Goal: Task Accomplishment & Management: Manage account settings

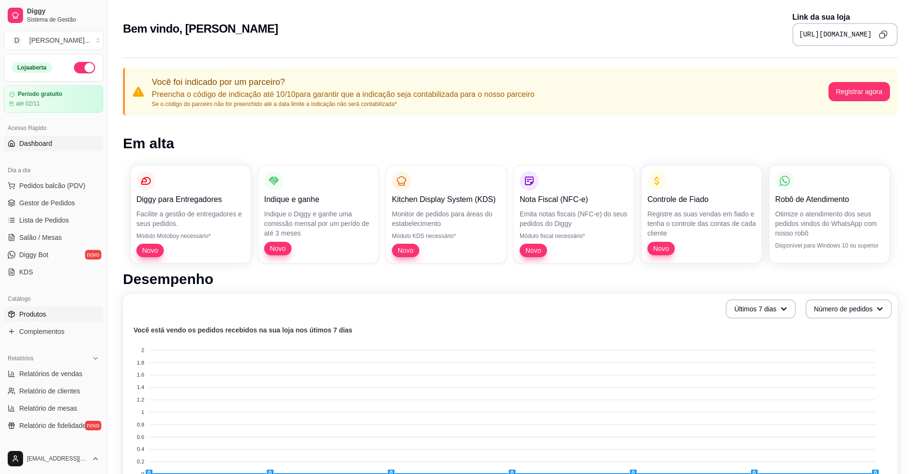
click at [37, 314] on span "Produtos" at bounding box center [32, 315] width 27 height 10
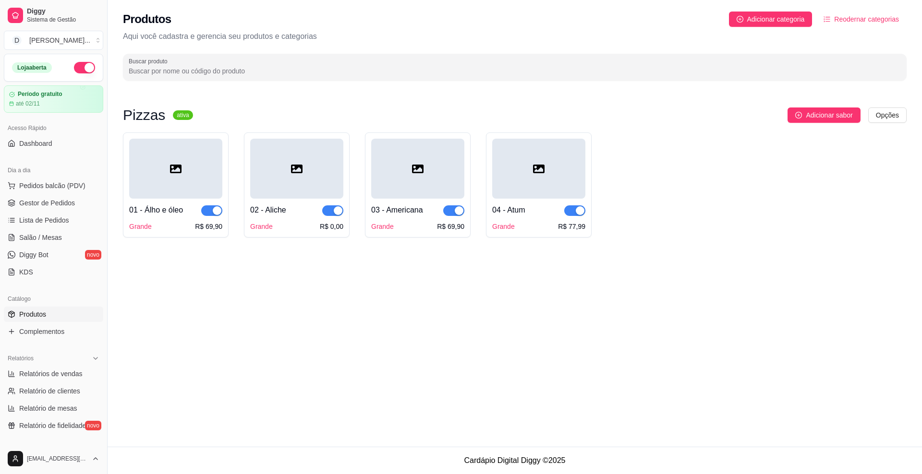
click at [185, 171] on div at bounding box center [175, 169] width 93 height 60
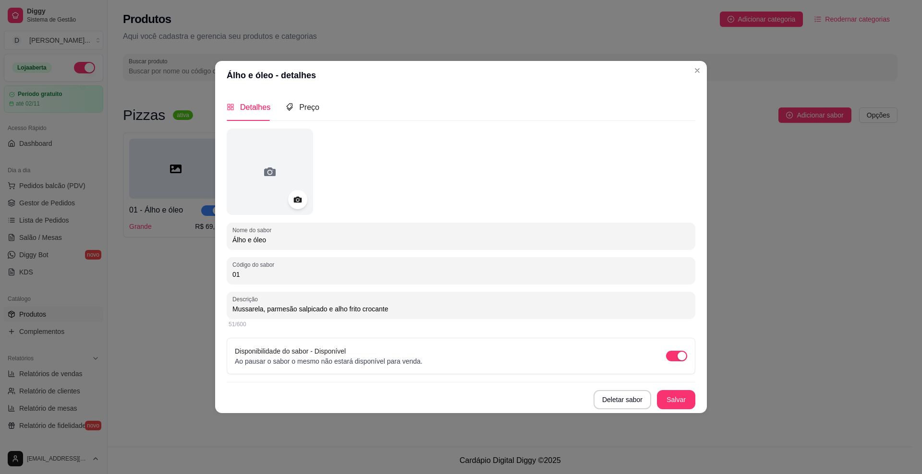
click at [319, 106] on div "Detalhes Preço" at bounding box center [461, 107] width 469 height 27
click at [304, 109] on span "Preço" at bounding box center [309, 107] width 20 height 8
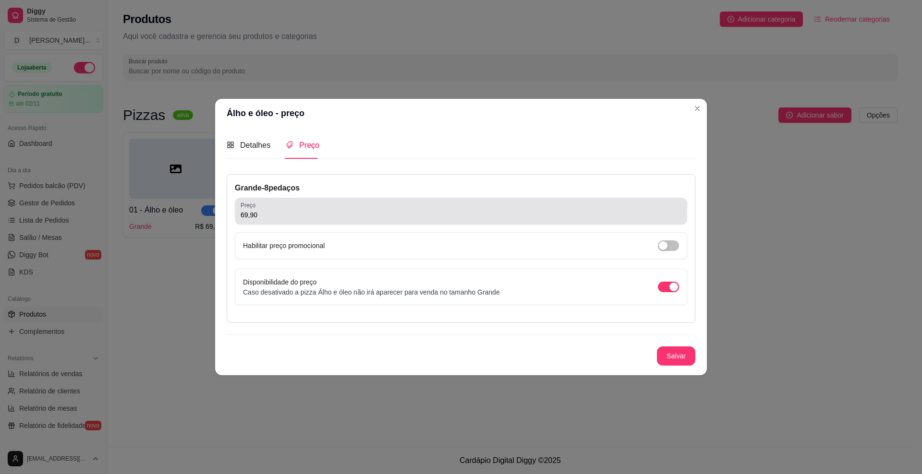
click at [285, 220] on div "69,90" at bounding box center [461, 211] width 441 height 19
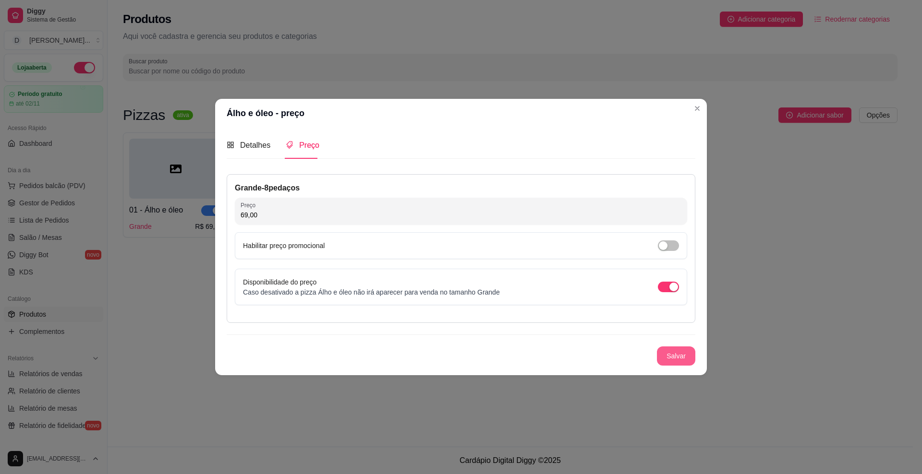
type input "69,00"
click at [683, 351] on button "Salvar" at bounding box center [675, 356] width 37 height 19
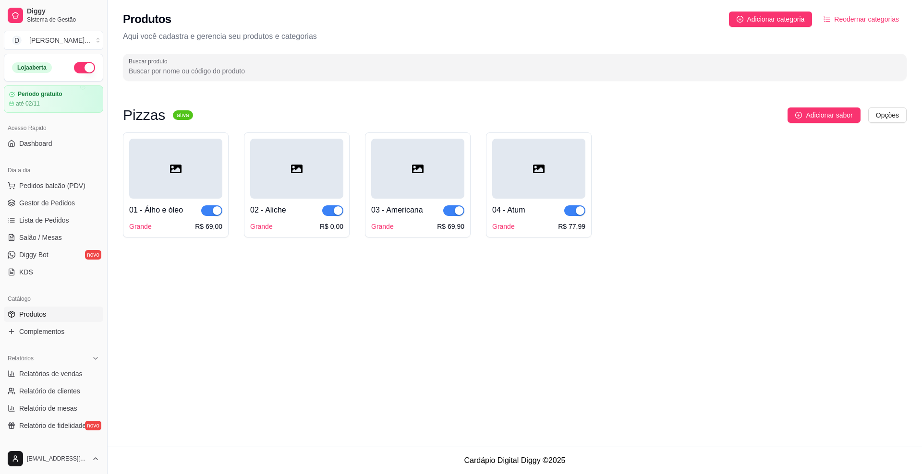
click at [273, 184] on div at bounding box center [296, 169] width 93 height 60
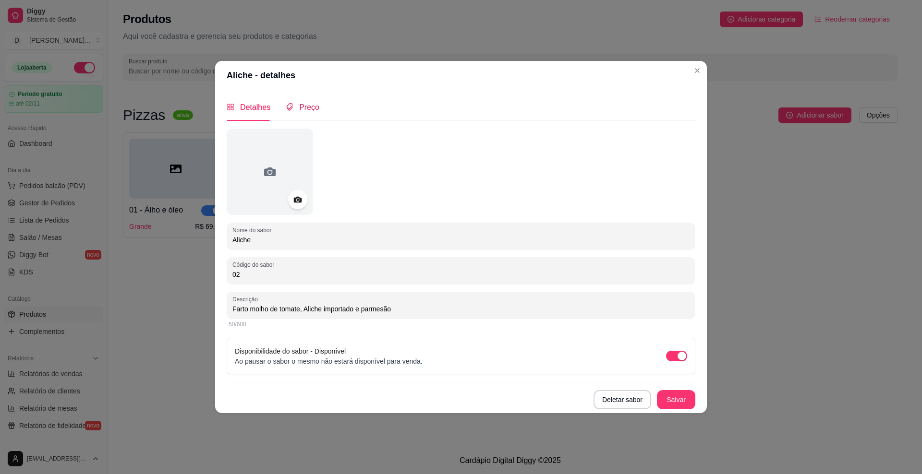
click at [314, 109] on span "Preço" at bounding box center [309, 107] width 20 height 8
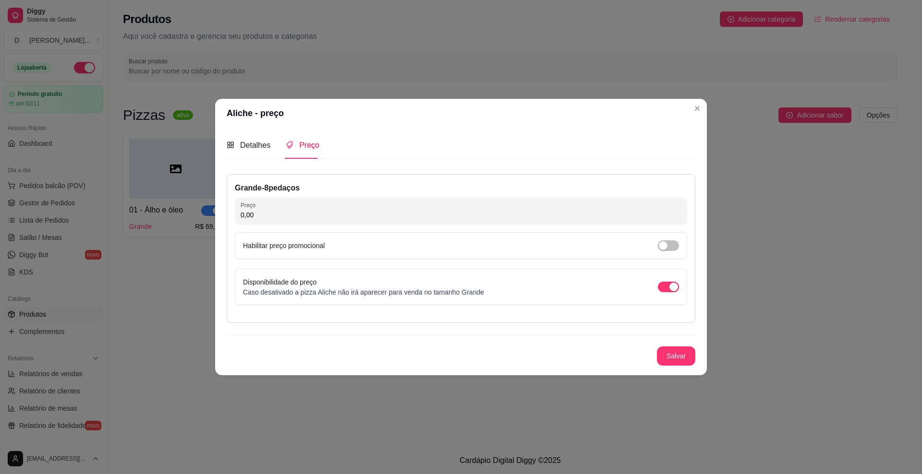
click at [281, 219] on input "0,00" at bounding box center [461, 215] width 441 height 10
type input "77,99"
click at [674, 355] on button "Salvar" at bounding box center [676, 356] width 38 height 19
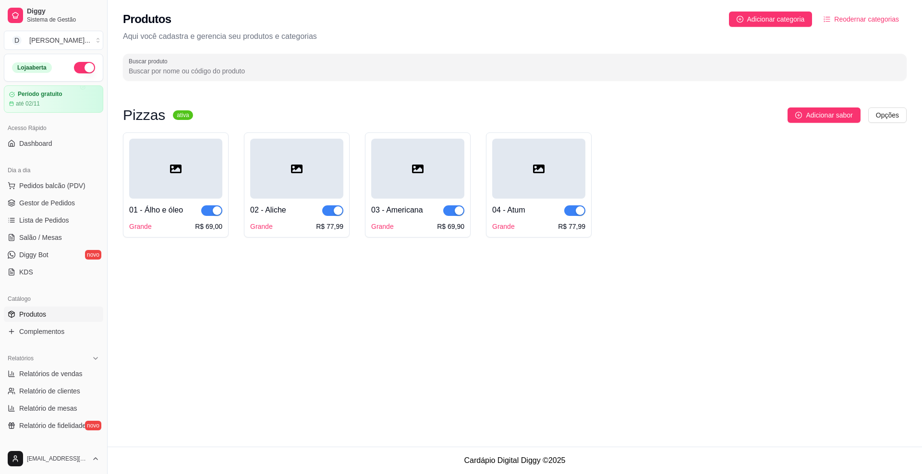
click at [420, 159] on div at bounding box center [417, 169] width 93 height 60
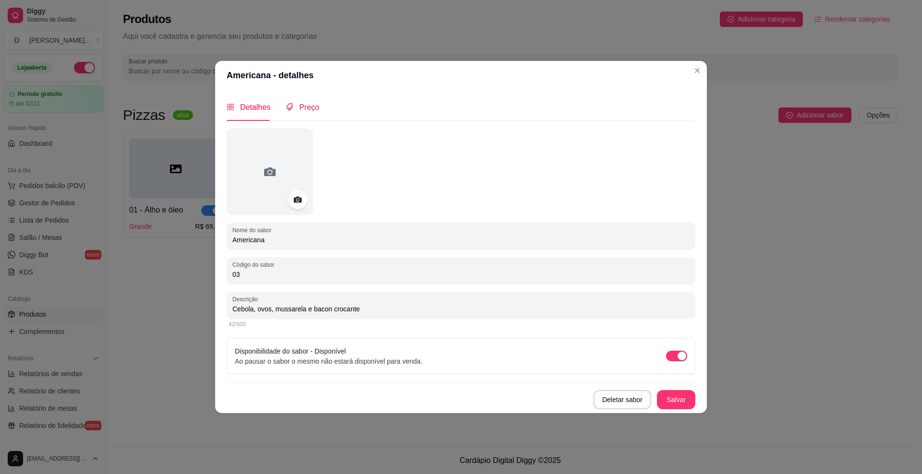
click at [301, 107] on span "Preço" at bounding box center [309, 107] width 20 height 8
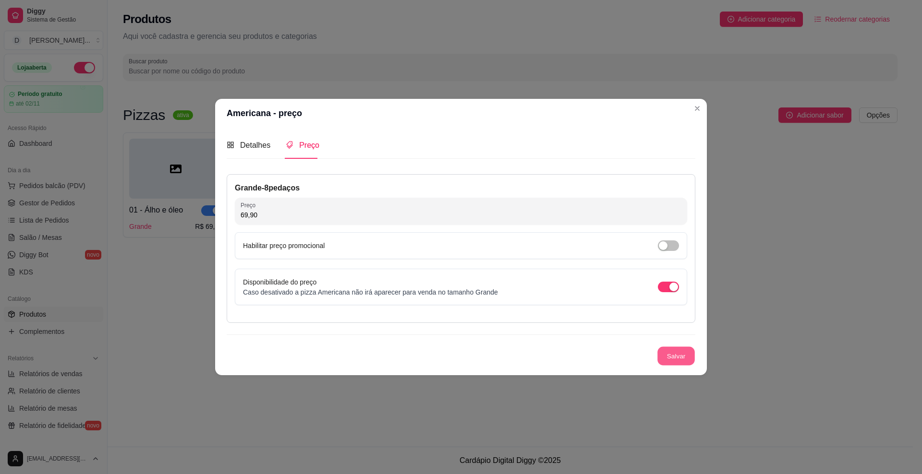
click at [676, 357] on button "Salvar" at bounding box center [675, 356] width 37 height 19
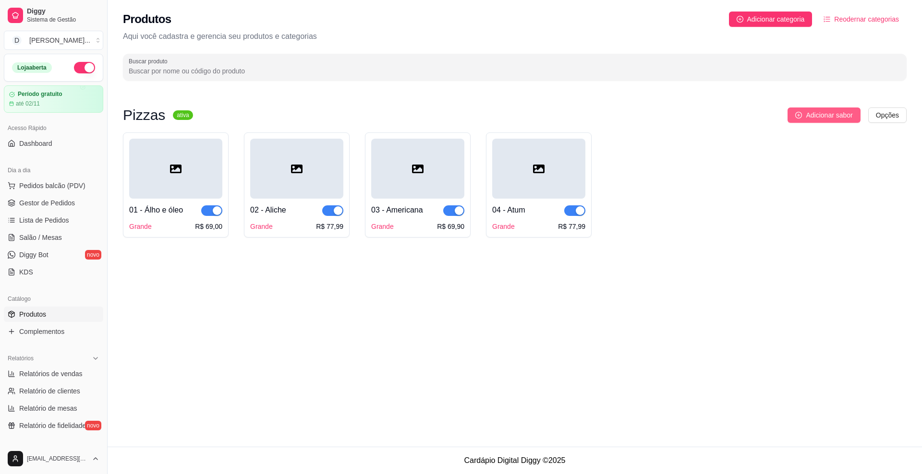
click at [829, 118] on span "Adicionar sabor" at bounding box center [829, 115] width 47 height 11
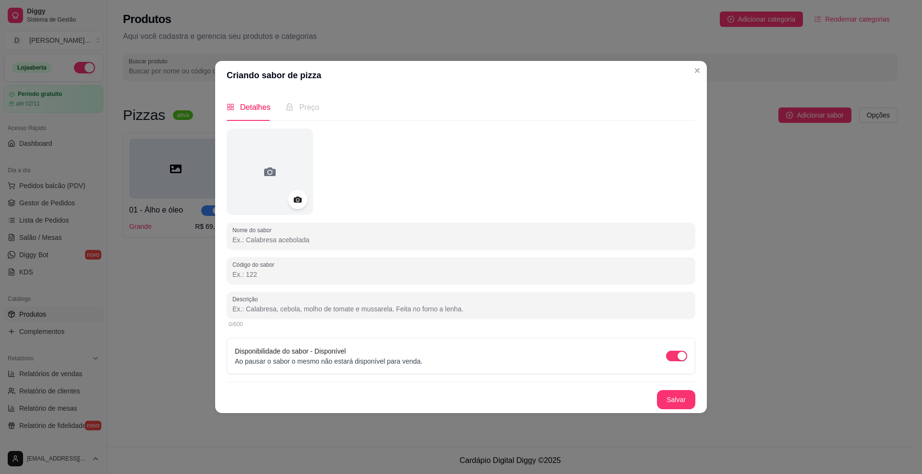
click at [350, 242] on input "Nome do sabor" at bounding box center [460, 240] width 457 height 10
type input "A"
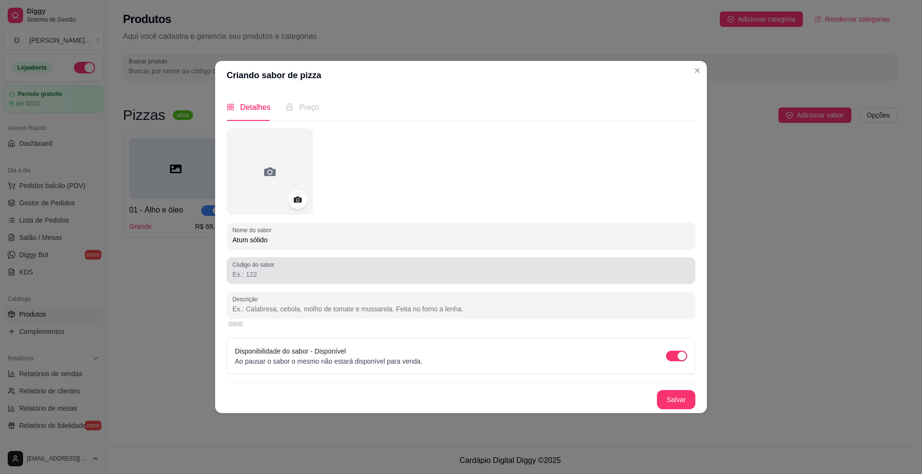
type input "Atum sólido"
click at [325, 277] on input "Código do sabor" at bounding box center [460, 275] width 457 height 10
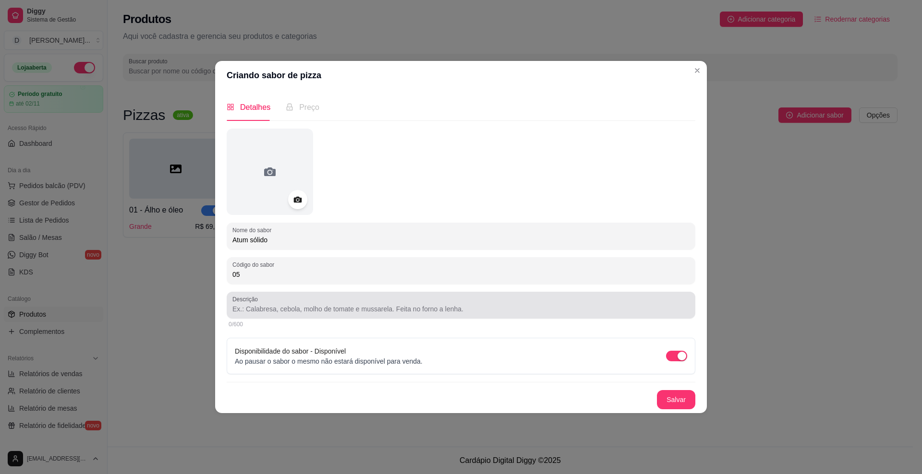
type input "05"
click at [394, 312] on input "Descrição" at bounding box center [460, 309] width 457 height 10
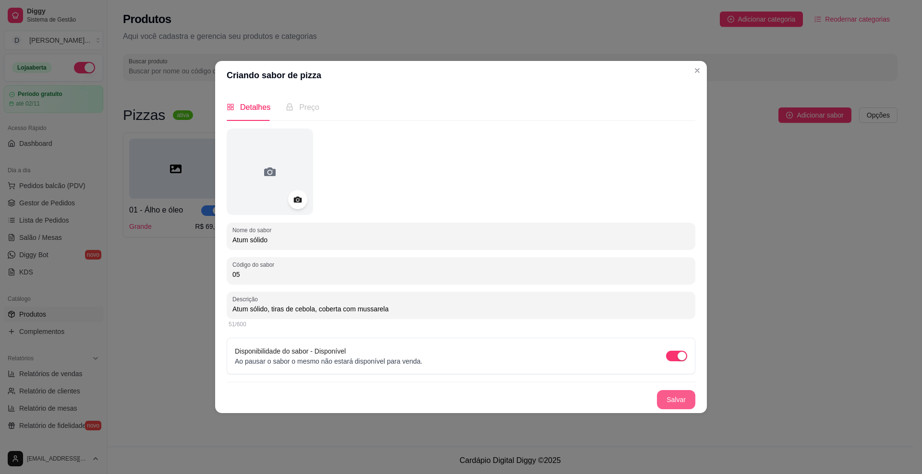
type input "Atum sólido, tiras de cebola, coberta com mussarela"
click at [685, 401] on button "Salvar" at bounding box center [675, 400] width 37 height 19
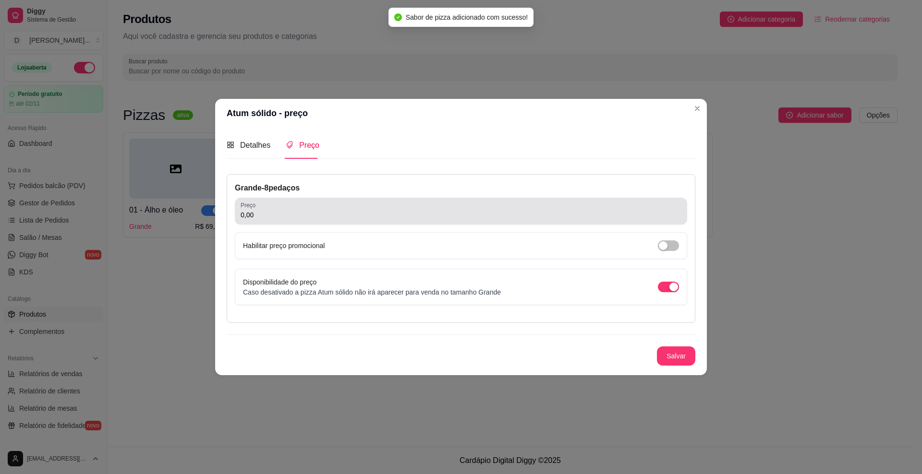
click at [309, 215] on input "0,00" at bounding box center [461, 215] width 441 height 10
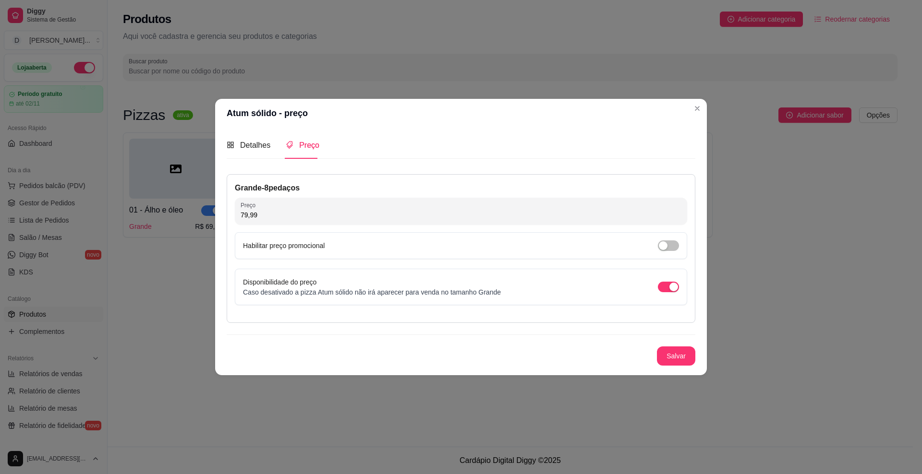
type input "79,99"
click at [679, 361] on button "Salvar" at bounding box center [676, 356] width 38 height 19
click at [670, 357] on button "Salvar" at bounding box center [676, 356] width 38 height 19
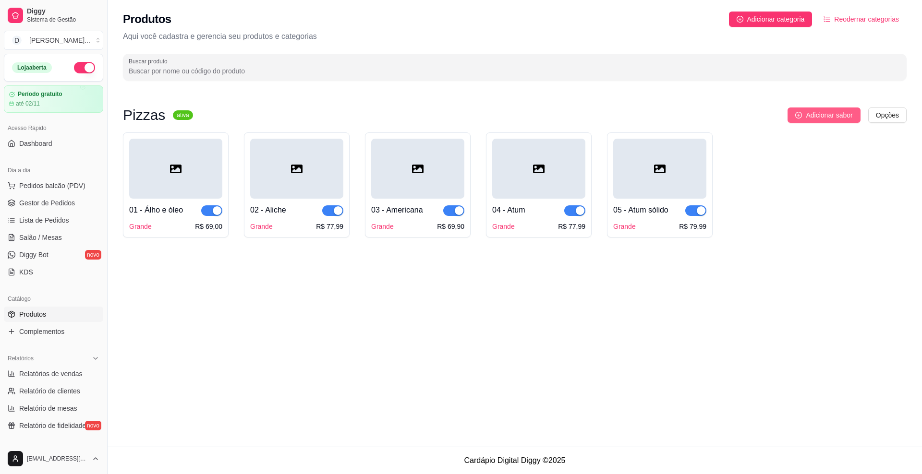
click at [812, 119] on span "Adicionar sabor" at bounding box center [829, 115] width 47 height 11
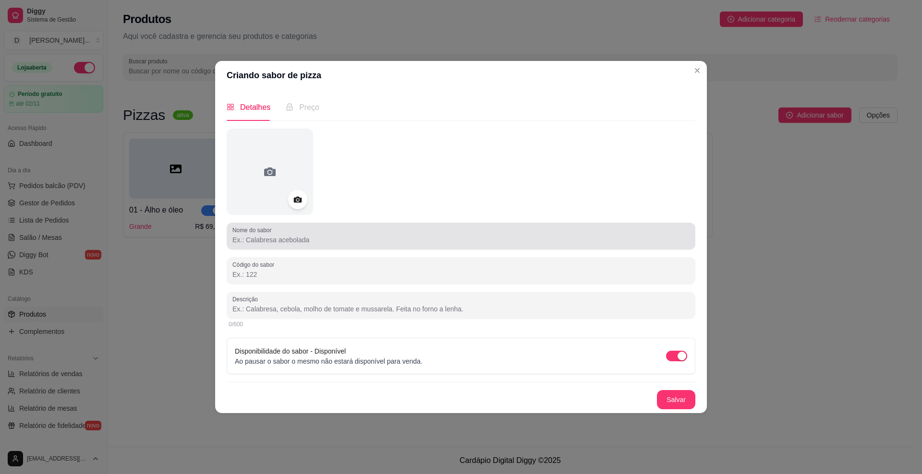
click at [448, 235] on input "Nome do sabor" at bounding box center [460, 240] width 457 height 10
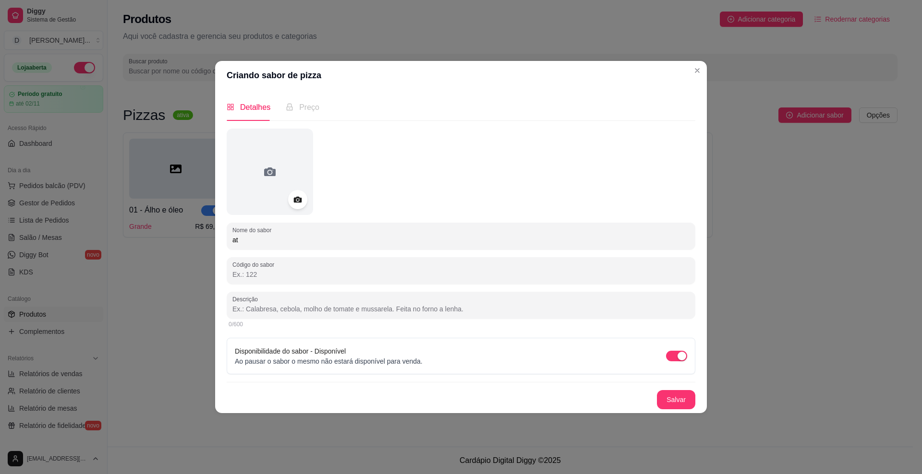
type input "a"
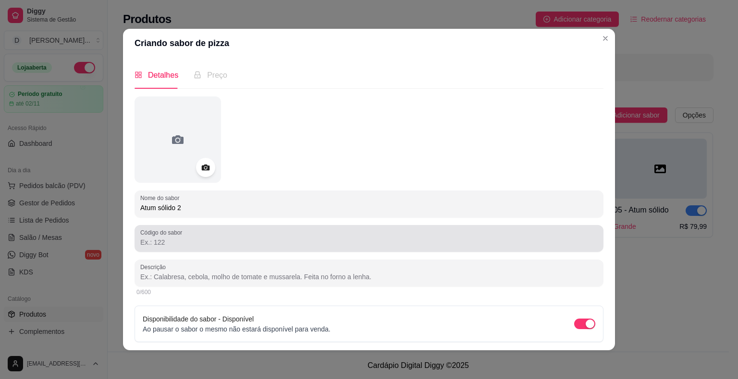
type input "Atum sólido 2"
click at [462, 234] on div at bounding box center [368, 238] width 457 height 19
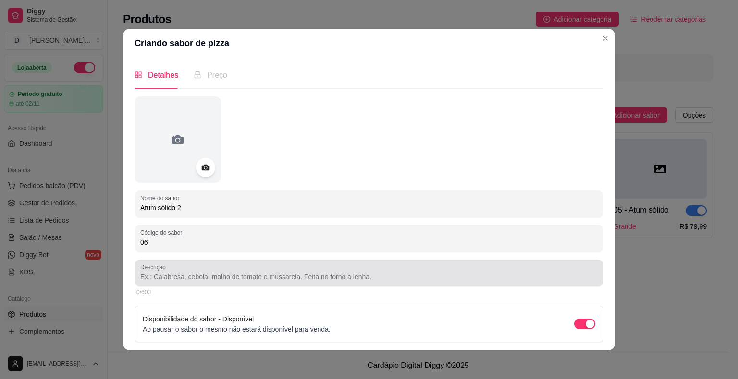
type input "06"
click at [497, 265] on div at bounding box center [368, 273] width 457 height 19
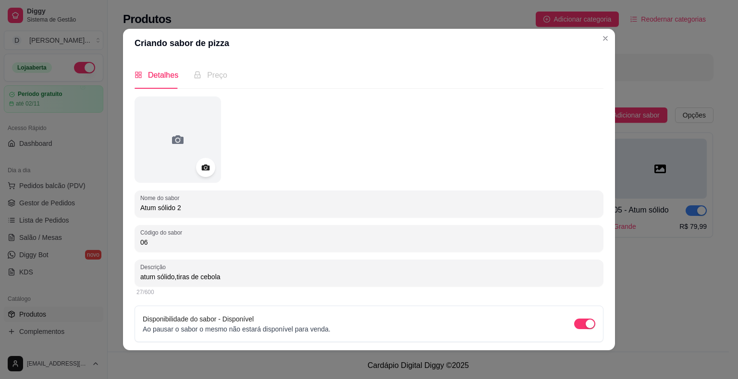
click at [172, 278] on input "atum sólido,tiras de cebola" at bounding box center [368, 277] width 457 height 10
click at [227, 282] on div "atum sólido, tiras de cebola" at bounding box center [368, 273] width 457 height 19
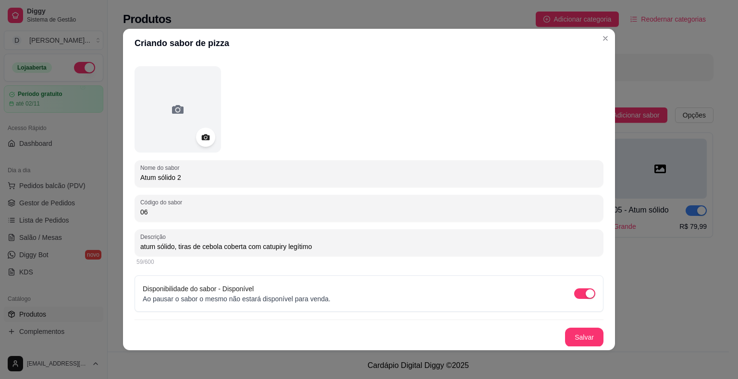
scroll to position [2, 0]
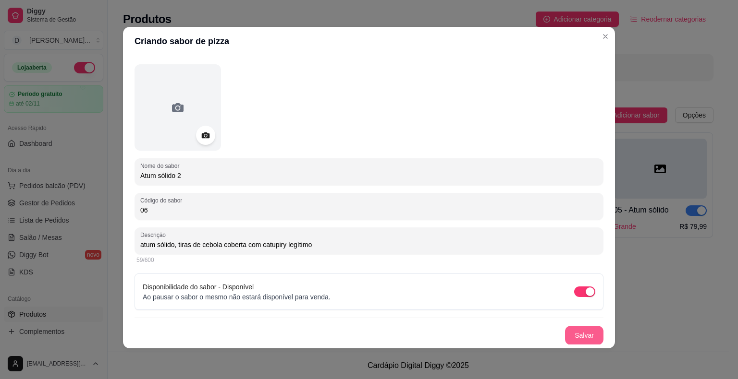
type input "atum sólido, tiras de cebola coberta com catupiry legítimo"
click at [565, 329] on button "Salvar" at bounding box center [583, 336] width 37 height 19
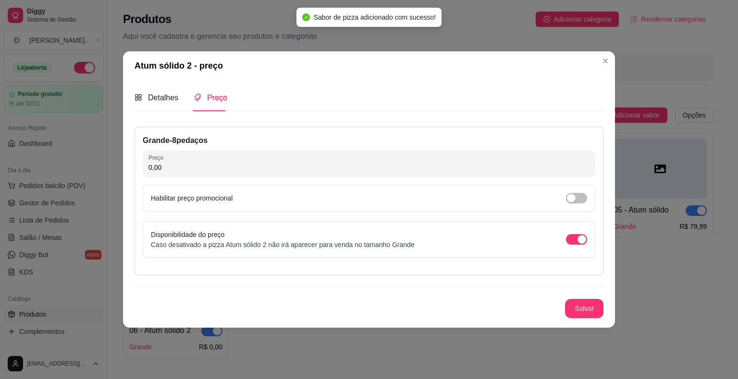
scroll to position [0, 0]
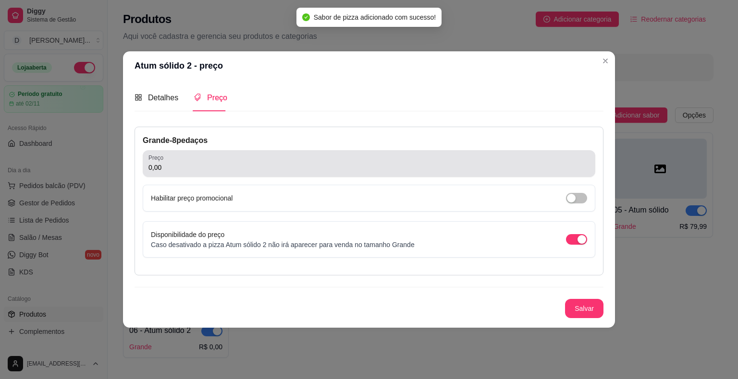
click at [278, 159] on div "0,00" at bounding box center [368, 163] width 441 height 19
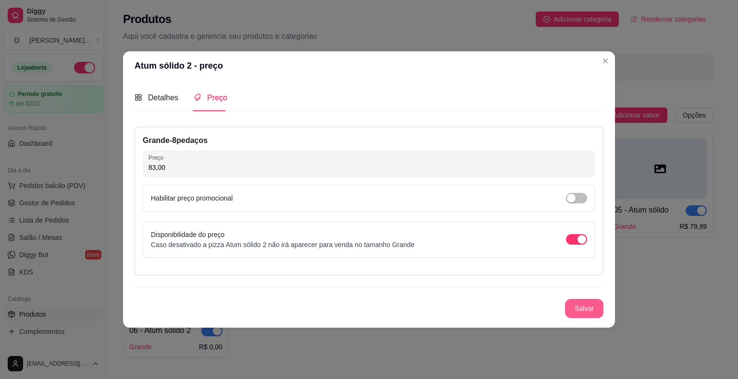
type input "83,00"
click at [576, 309] on button "Salvar" at bounding box center [584, 308] width 38 height 19
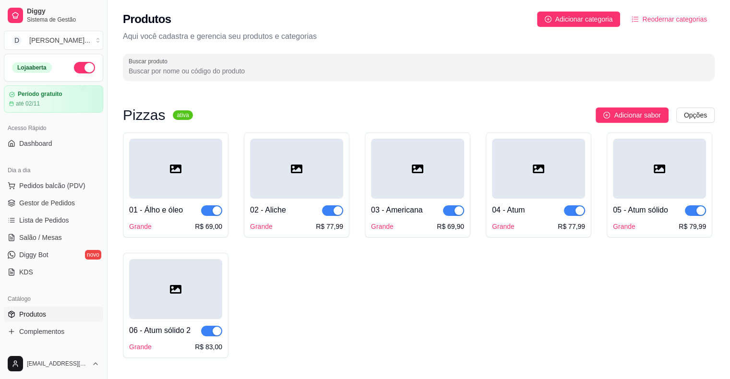
click at [195, 286] on div at bounding box center [175, 289] width 93 height 60
click at [626, 118] on span "Adicionar sabor" at bounding box center [637, 115] width 47 height 11
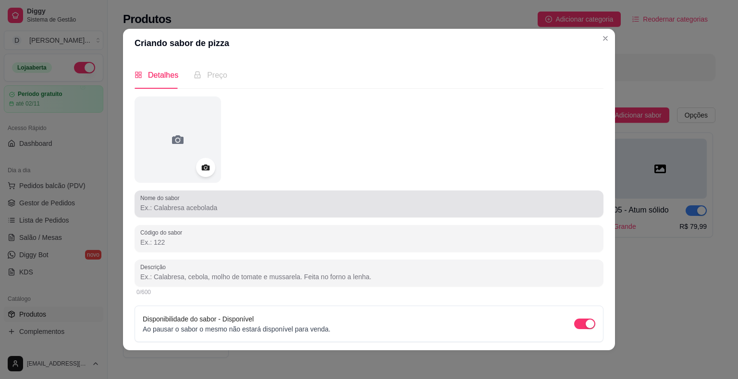
click at [408, 215] on div "Nome do sabor" at bounding box center [368, 204] width 469 height 27
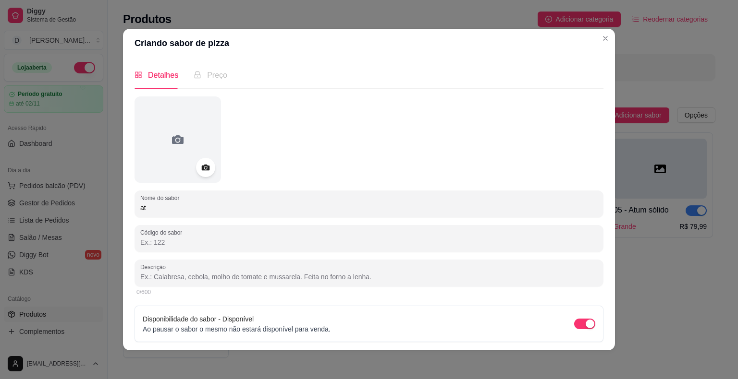
type input "a"
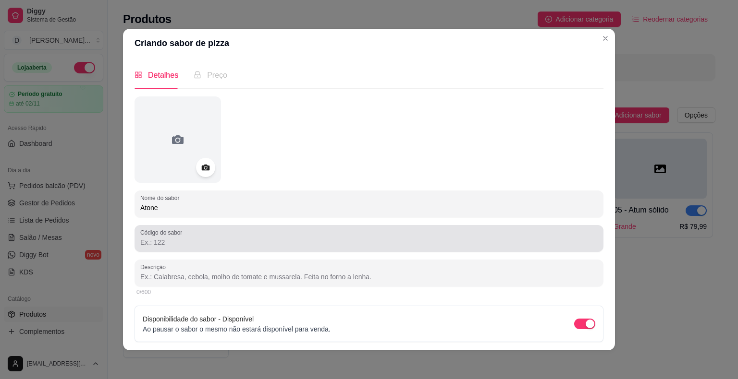
type input "Atone"
click at [365, 248] on div at bounding box center [368, 238] width 457 height 19
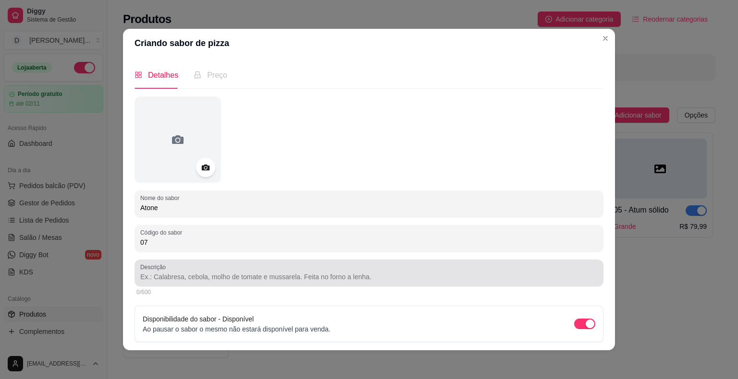
type input "07"
click at [360, 280] on input "Descrição" at bounding box center [368, 277] width 457 height 10
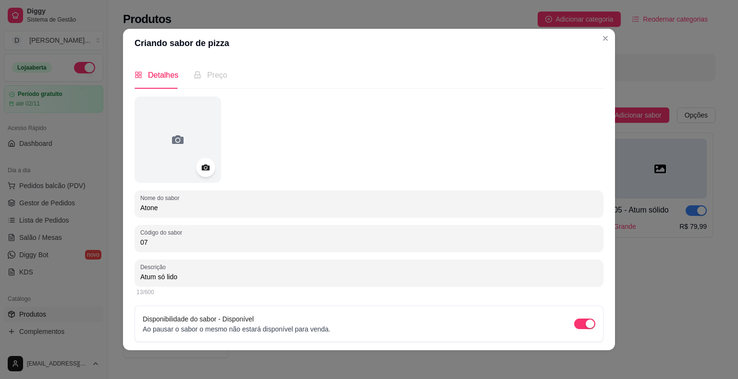
click at [163, 276] on input "Atum só lido" at bounding box center [368, 277] width 457 height 10
click at [183, 277] on input "Atum sólido" at bounding box center [368, 277] width 457 height 10
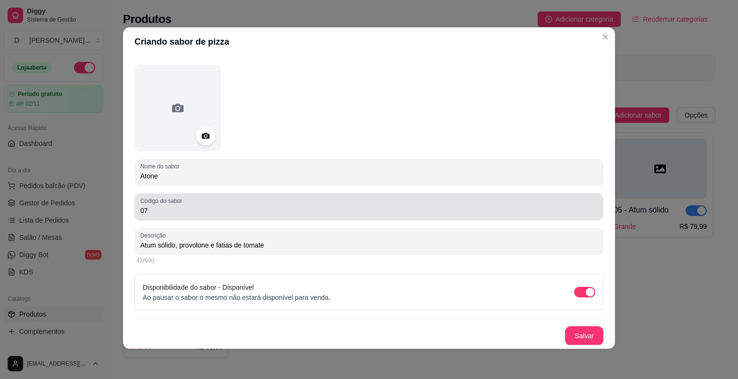
scroll to position [2, 0]
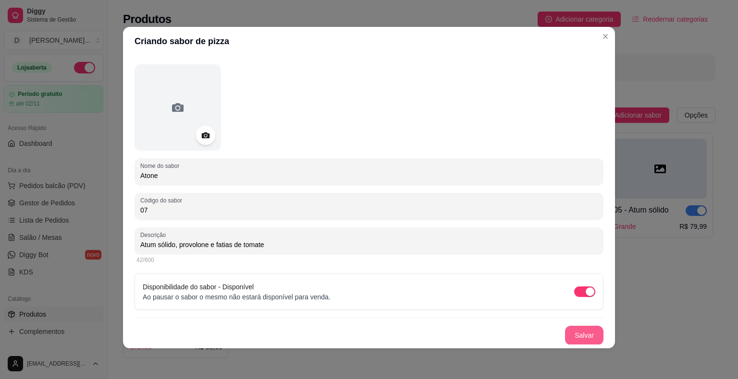
type input "Atum sólido, provolone e fatias de tomate"
click at [571, 338] on button "Salvar" at bounding box center [584, 335] width 38 height 19
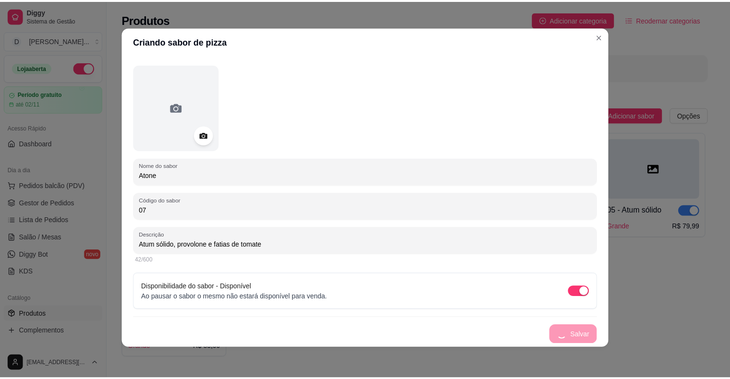
scroll to position [0, 0]
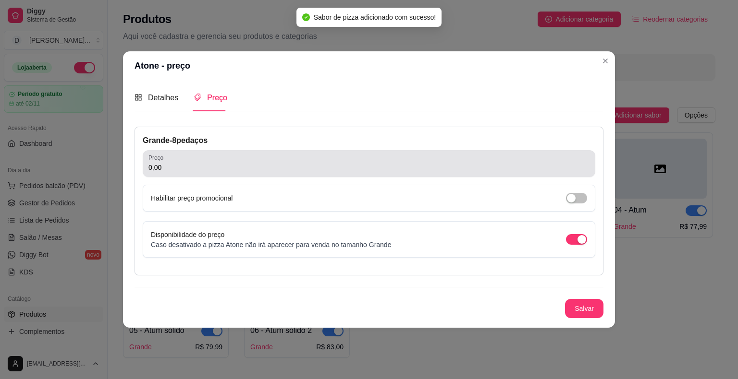
click at [211, 171] on input "0,00" at bounding box center [368, 168] width 441 height 10
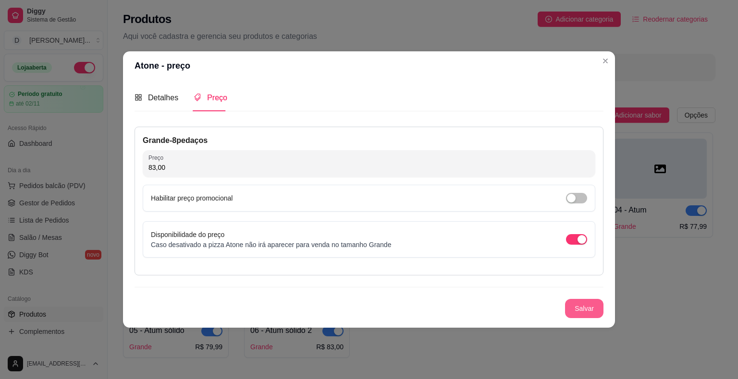
type input "83,00"
click at [577, 308] on button "Salvar" at bounding box center [583, 309] width 37 height 19
click at [156, 101] on span "Detalhes" at bounding box center [163, 98] width 30 height 8
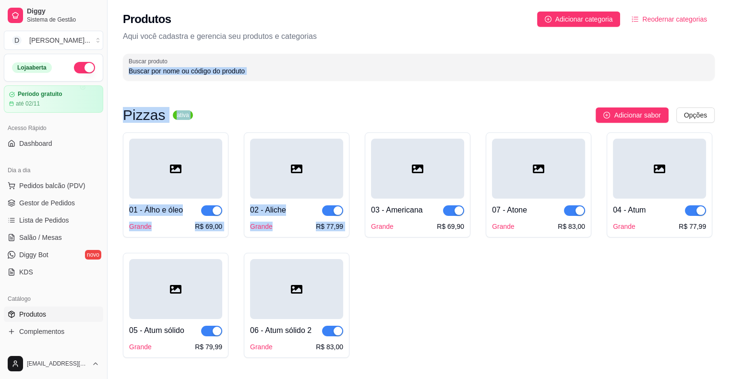
drag, startPoint x: 468, startPoint y: 84, endPoint x: 473, endPoint y: 127, distance: 44.0
click at [434, 179] on div "Produtos Adicionar categoria Reodernar categorias Aqui você cadastra e gerencia…" at bounding box center [419, 189] width 623 height 379
click at [478, 119] on div "Adicionar sabor Opções" at bounding box center [458, 115] width 514 height 15
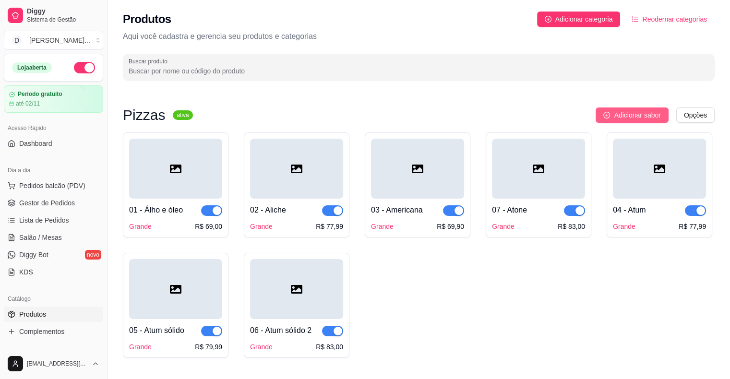
click at [627, 113] on span "Adicionar sabor" at bounding box center [637, 115] width 47 height 11
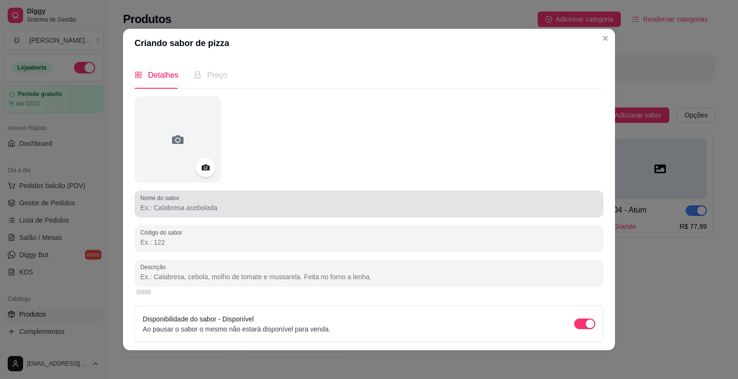
click at [413, 217] on div "Nome do sabor" at bounding box center [368, 204] width 469 height 27
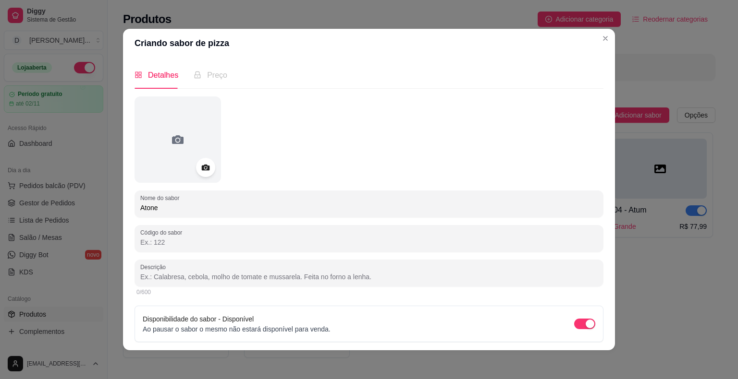
type input "Atone"
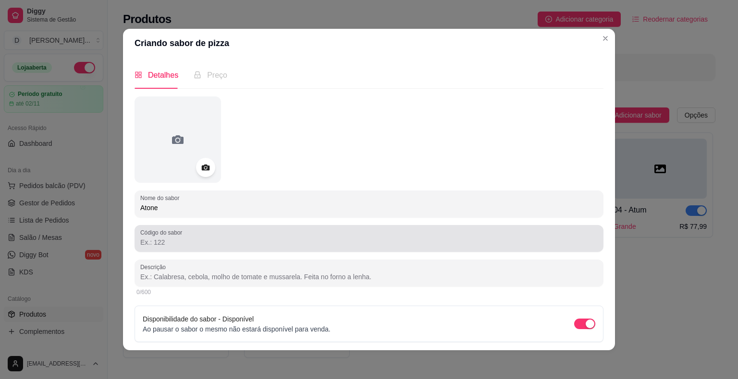
click at [436, 226] on div "Código do sabor" at bounding box center [368, 238] width 469 height 27
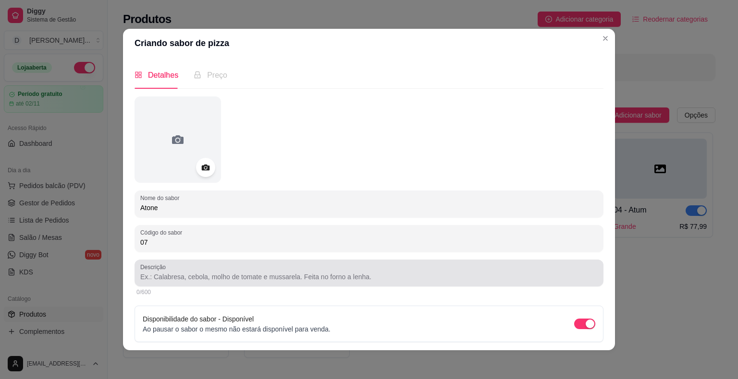
type input "07"
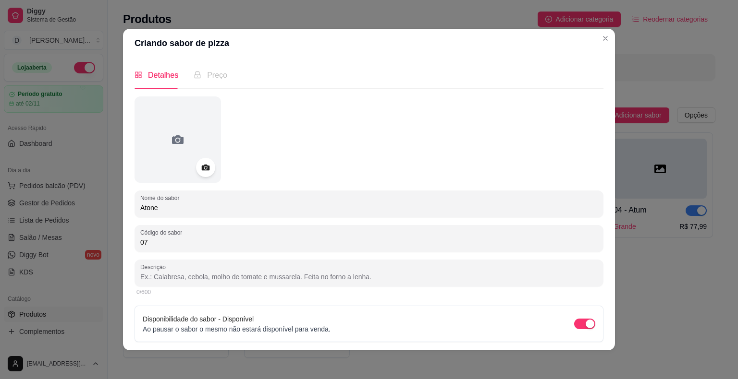
click at [437, 278] on input "Descrição" at bounding box center [368, 277] width 457 height 10
type input "a"
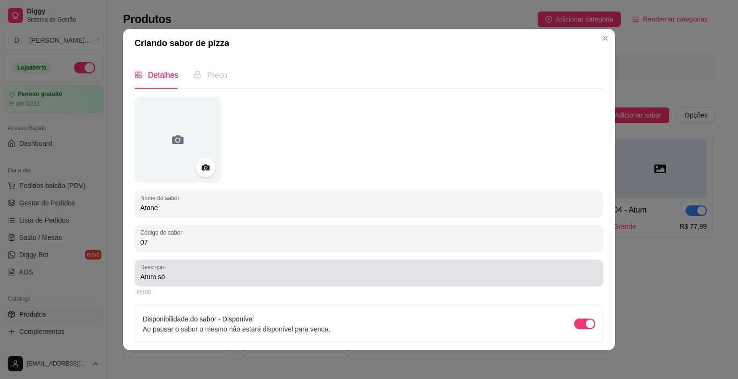
click at [308, 268] on div "Atum só" at bounding box center [368, 273] width 457 height 19
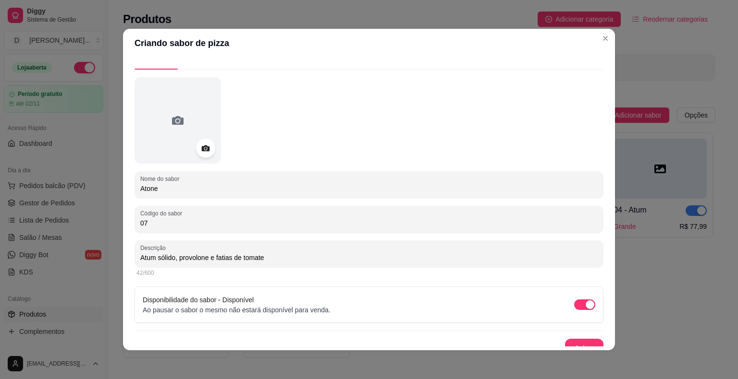
scroll to position [30, 0]
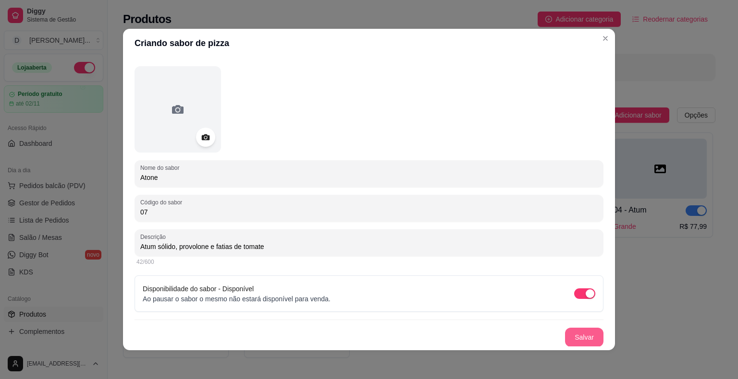
type input "Atum sólido, provolone e fatias de tomate"
click at [576, 337] on button "Salvar" at bounding box center [584, 337] width 38 height 19
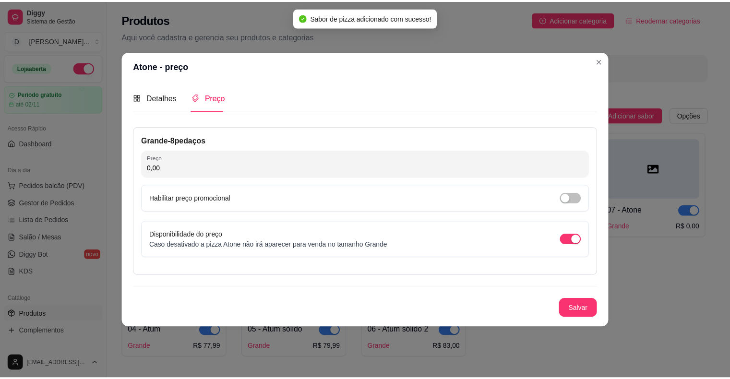
scroll to position [0, 0]
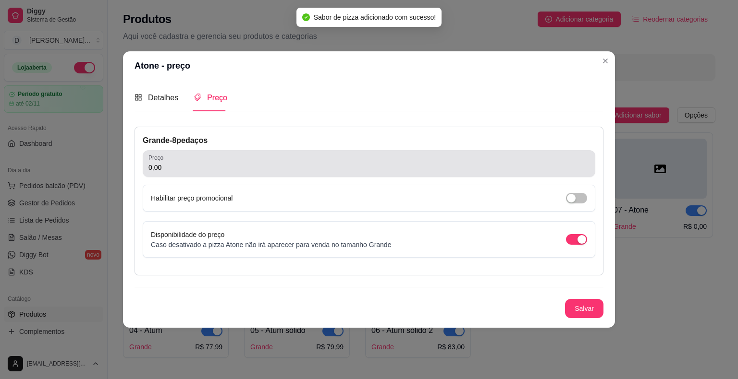
click at [246, 156] on div "0,00" at bounding box center [368, 163] width 441 height 19
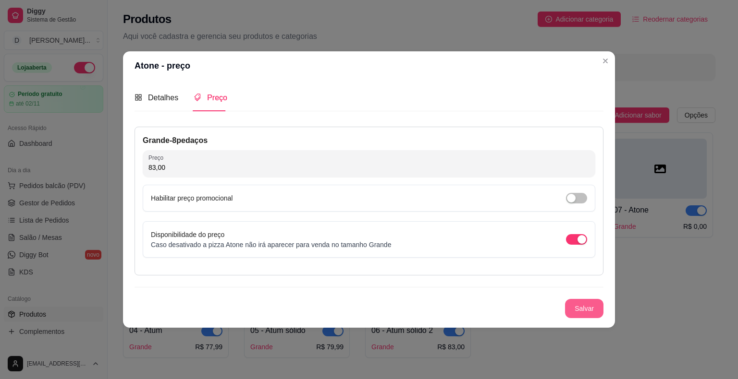
type input "83,00"
click at [583, 305] on button "Salvar" at bounding box center [583, 309] width 37 height 19
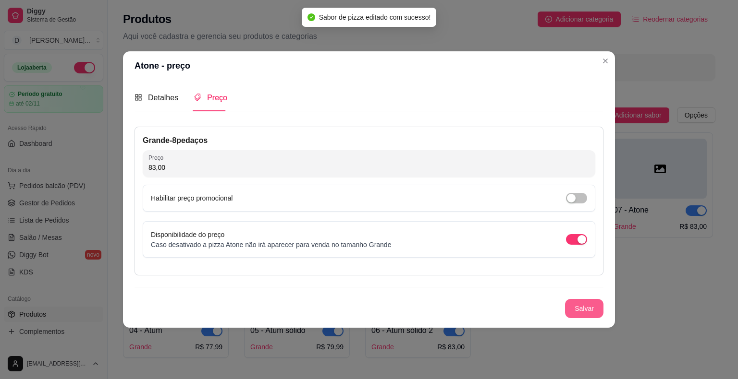
click at [579, 303] on button "Salvar" at bounding box center [584, 308] width 38 height 19
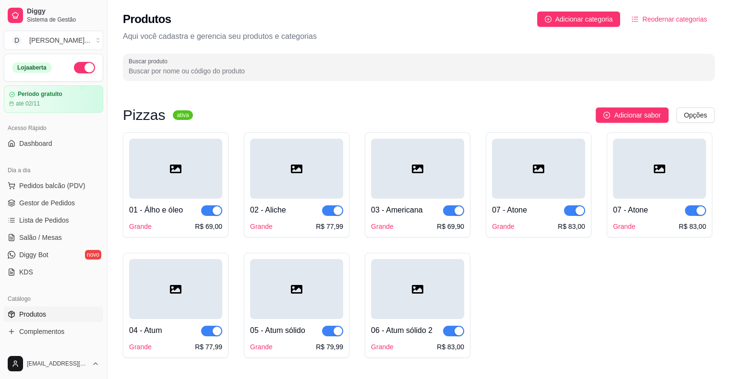
click at [540, 210] on div "07 - Atone" at bounding box center [538, 211] width 93 height 12
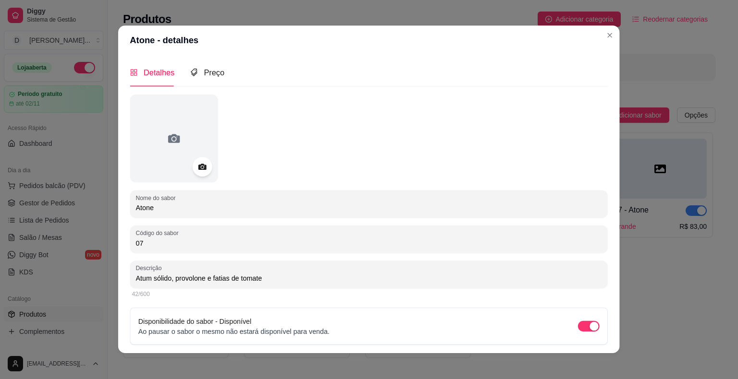
click at [540, 210] on input "Atone" at bounding box center [369, 209] width 466 height 10
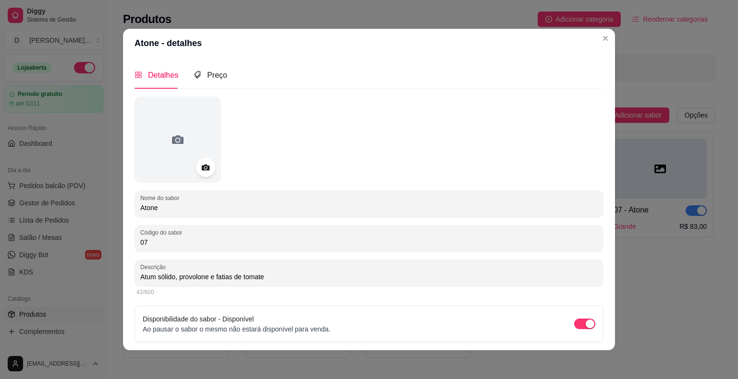
click at [601, 29] on header "Atone - detalhes" at bounding box center [369, 43] width 492 height 29
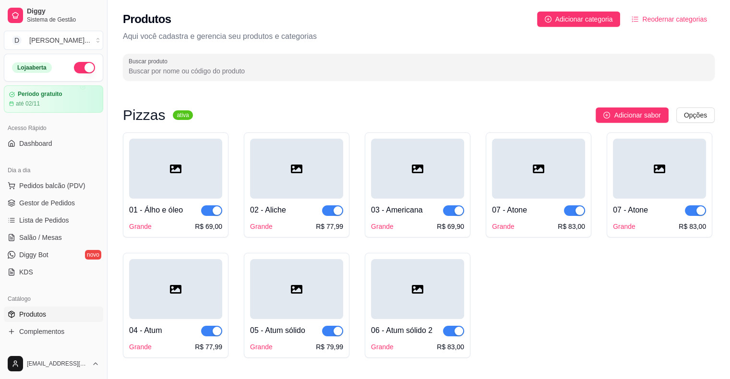
click at [631, 165] on div at bounding box center [659, 169] width 93 height 60
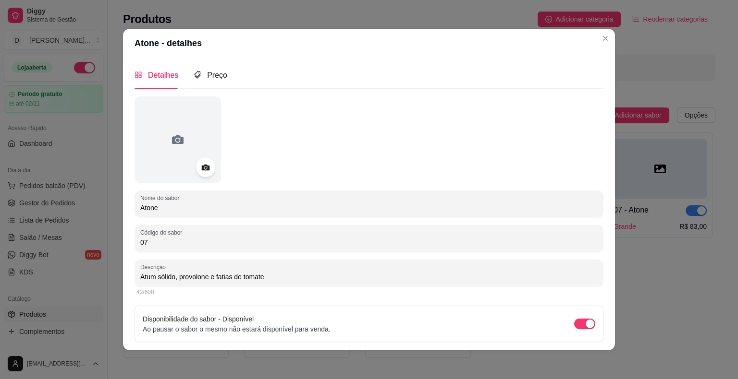
scroll to position [30, 0]
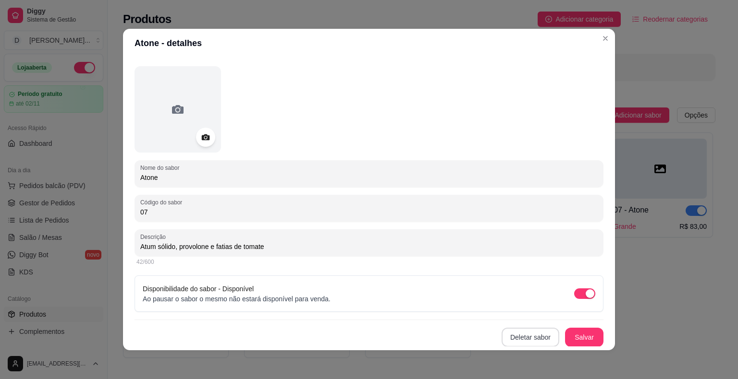
click at [520, 331] on button "Deletar sabor" at bounding box center [530, 337] width 58 height 19
click at [515, 305] on button "Confirmar" at bounding box center [520, 310] width 36 height 15
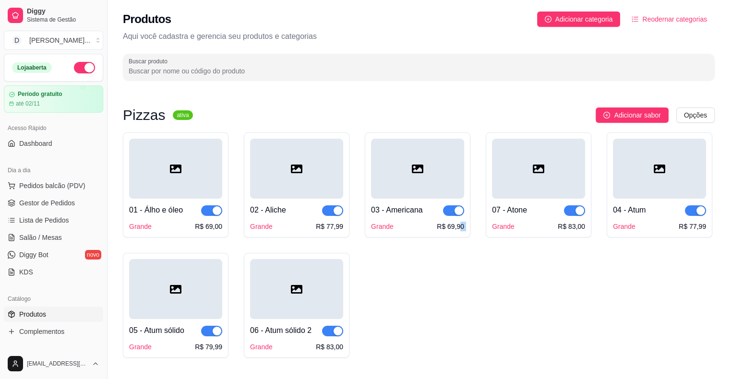
drag, startPoint x: 526, startPoint y: 159, endPoint x: 452, endPoint y: 268, distance: 132.1
click at [459, 274] on div "01 - Álho e óleo Grande R$ 69,00 02 - Aliche Grande R$ 77,99 03 - Americana Gra…" at bounding box center [419, 246] width 592 height 226
click at [453, 267] on div "01 - Álho e óleo Grande R$ 69,00 02 - Aliche Grande R$ 77,99 03 - Americana Gra…" at bounding box center [419, 246] width 592 height 226
click at [647, 113] on span "Adicionar sabor" at bounding box center [637, 115] width 47 height 11
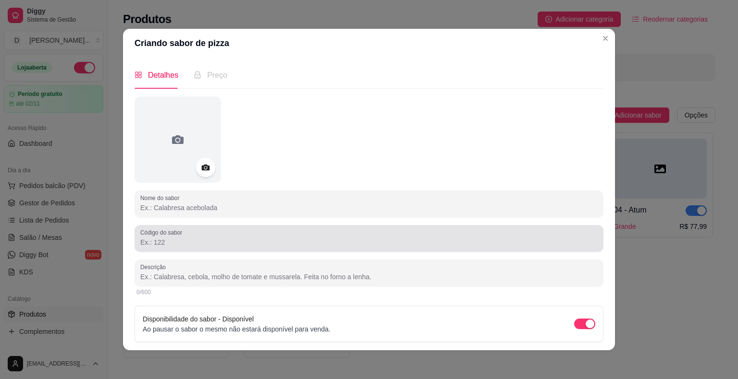
click at [358, 248] on div "Código do sabor" at bounding box center [368, 238] width 469 height 27
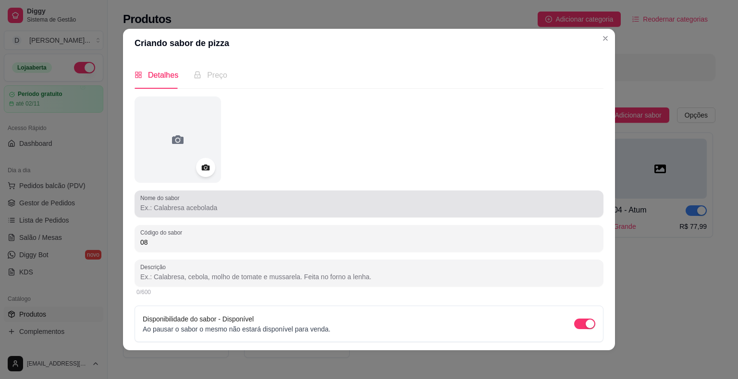
type input "08"
click at [332, 198] on div at bounding box center [368, 203] width 457 height 19
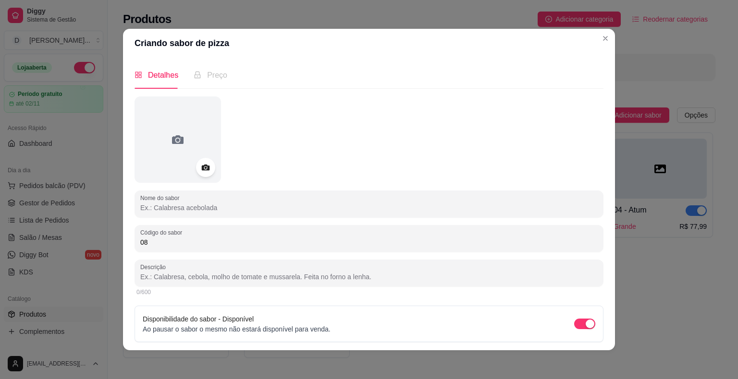
type input "W"
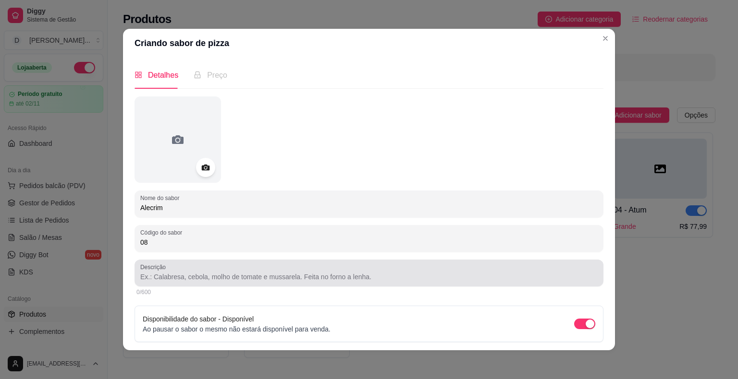
type input "Alecrim"
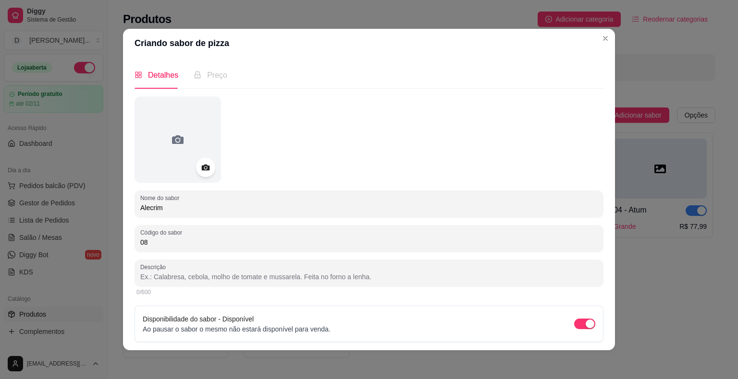
click at [308, 276] on input "Descrição" at bounding box center [368, 277] width 457 height 10
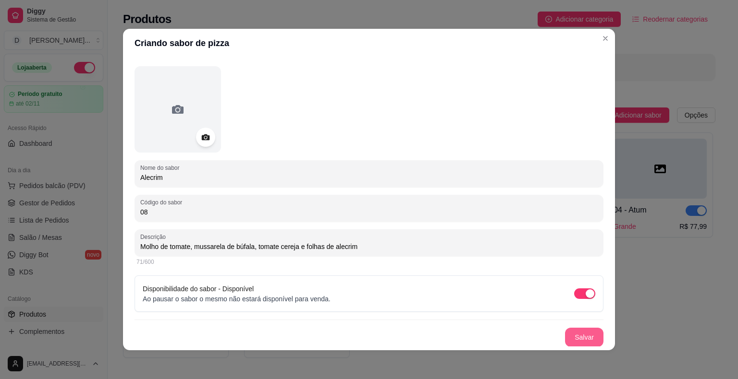
type input "Molho de tomate, mussarela de búfala, tomate cereja e folhas de alecrim"
click at [580, 342] on button "Salvar" at bounding box center [583, 337] width 37 height 19
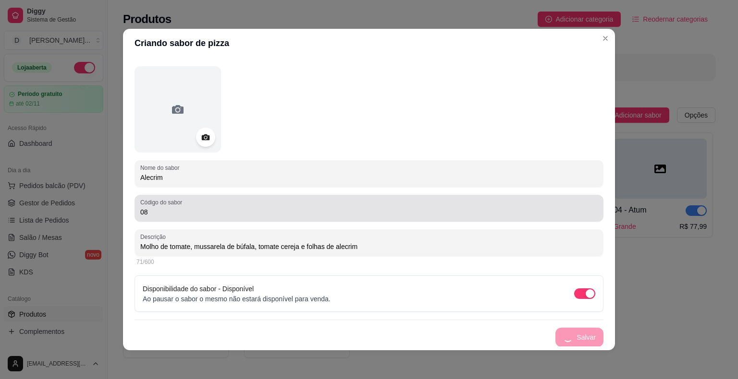
scroll to position [0, 0]
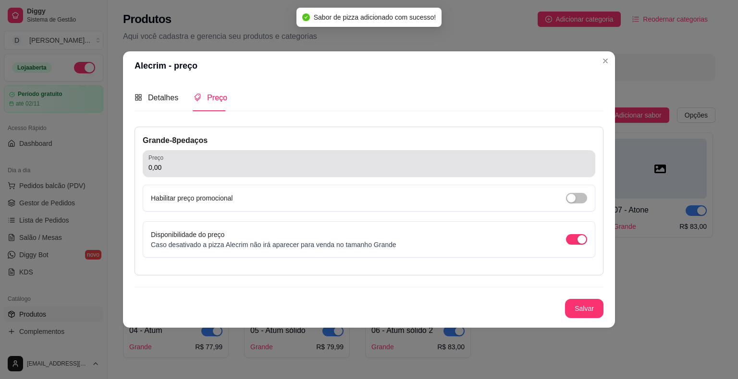
click at [193, 161] on div "0,00" at bounding box center [368, 163] width 441 height 19
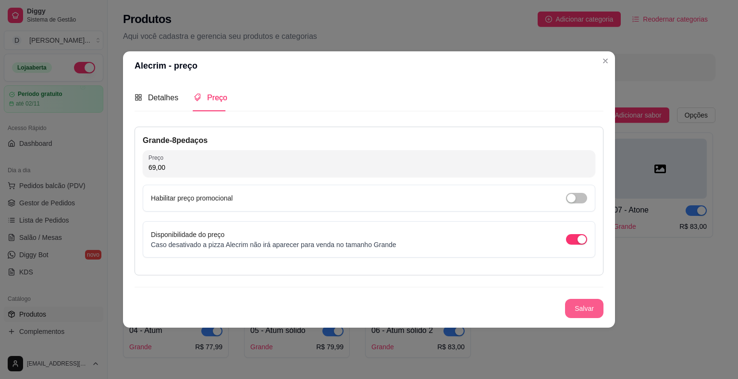
type input "69,00"
click at [585, 309] on button "Salvar" at bounding box center [583, 309] width 37 height 19
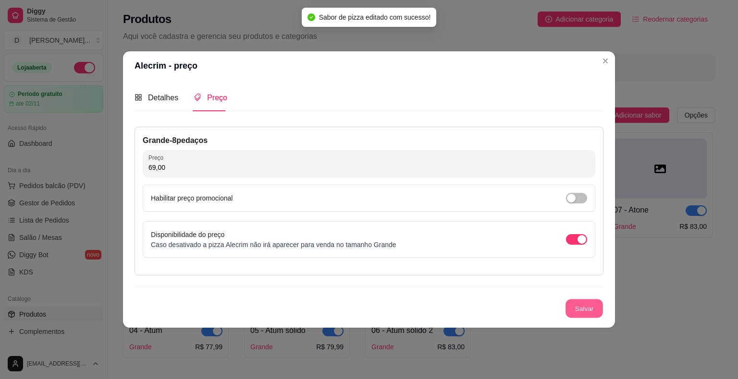
click at [585, 309] on button "Salvar" at bounding box center [583, 309] width 37 height 19
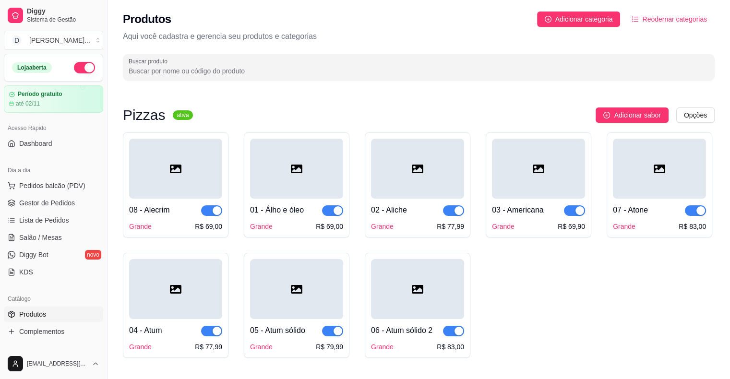
drag, startPoint x: 178, startPoint y: 147, endPoint x: 183, endPoint y: 156, distance: 10.1
click at [183, 156] on div at bounding box center [175, 169] width 93 height 60
drag, startPoint x: 661, startPoint y: 176, endPoint x: 605, endPoint y: 262, distance: 103.1
click at [612, 299] on div "08 - Alecrim Grande R$ 69,00 01 - Álho e óleo Grande R$ 69,00 02 - Aliche Grand…" at bounding box center [419, 246] width 592 height 226
click at [605, 262] on div "08 - Alecrim Grande R$ 69,00 01 - Álho e óleo Grande R$ 69,00 02 - Aliche Grand…" at bounding box center [419, 246] width 592 height 226
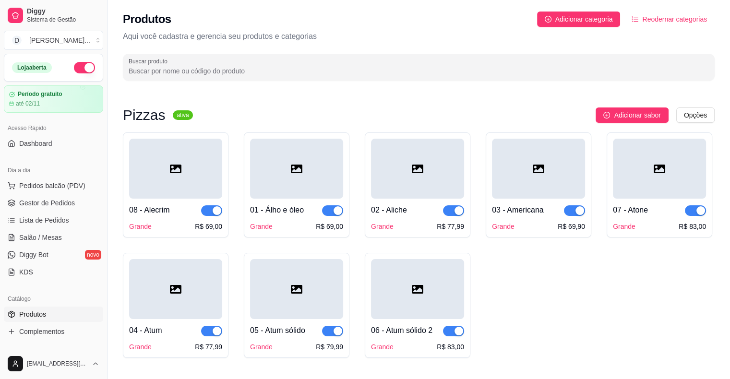
click at [646, 16] on span "Reodernar categorias" at bounding box center [674, 19] width 65 height 11
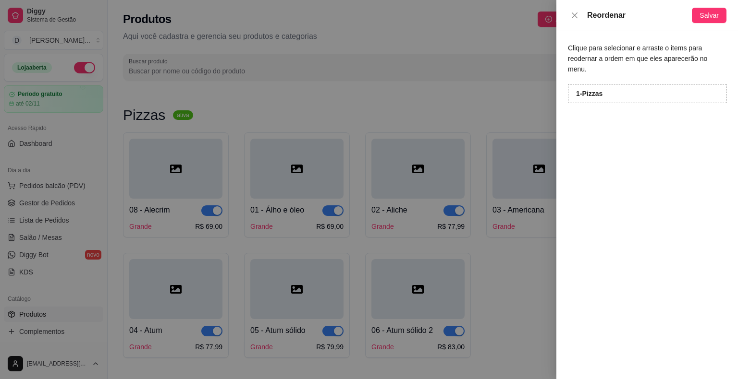
click at [623, 84] on div "1 - Pizzas" at bounding box center [647, 93] width 158 height 19
click at [503, 85] on div at bounding box center [369, 189] width 738 height 379
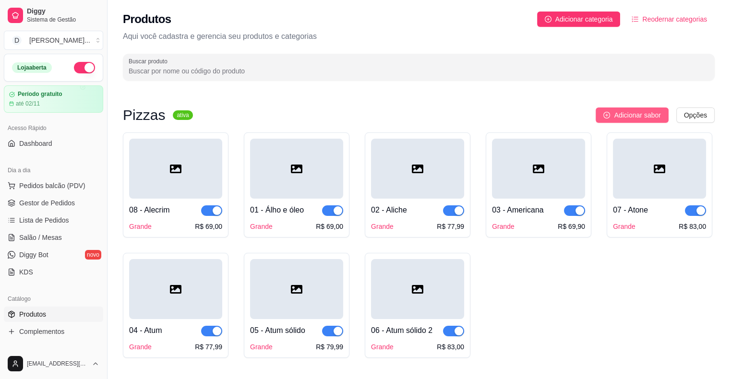
click at [624, 116] on span "Adicionar sabor" at bounding box center [637, 115] width 47 height 11
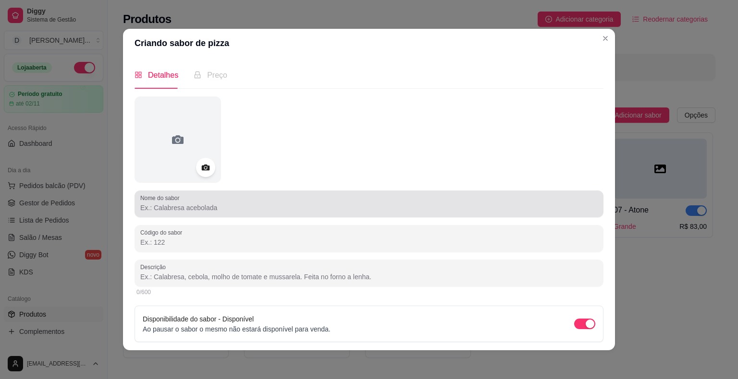
click at [371, 215] on div "Nome do sabor" at bounding box center [368, 204] width 469 height 27
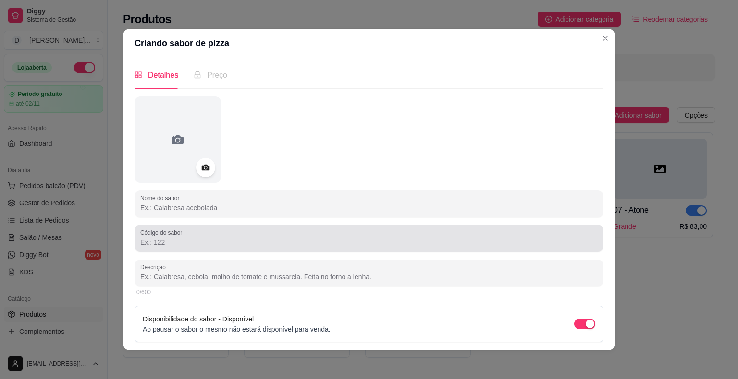
click at [218, 231] on div at bounding box center [368, 238] width 457 height 19
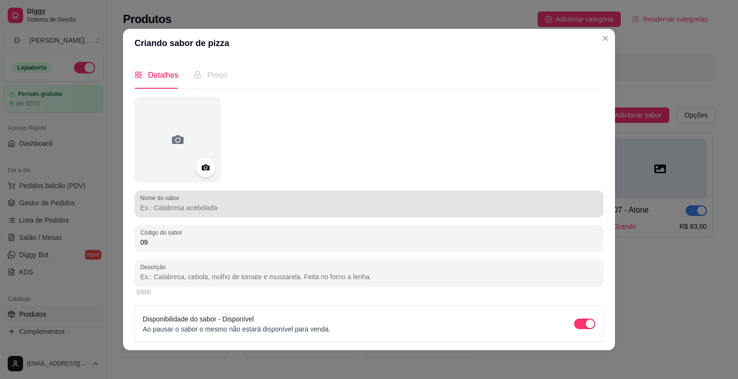
type input "09"
click at [234, 211] on input "Nome do sabor" at bounding box center [368, 208] width 457 height 10
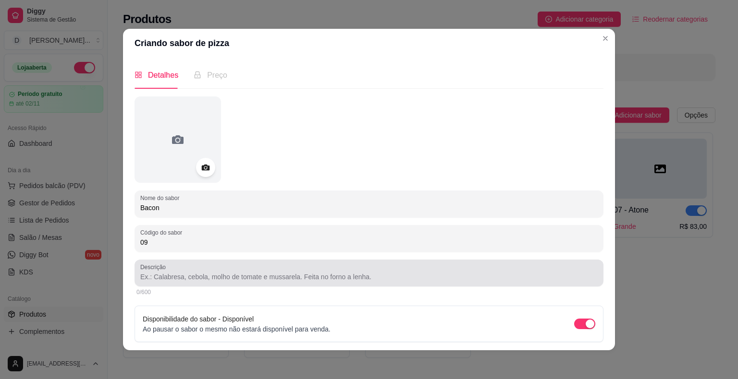
type input "Bacon"
click at [258, 284] on div "Descrição" at bounding box center [368, 273] width 469 height 27
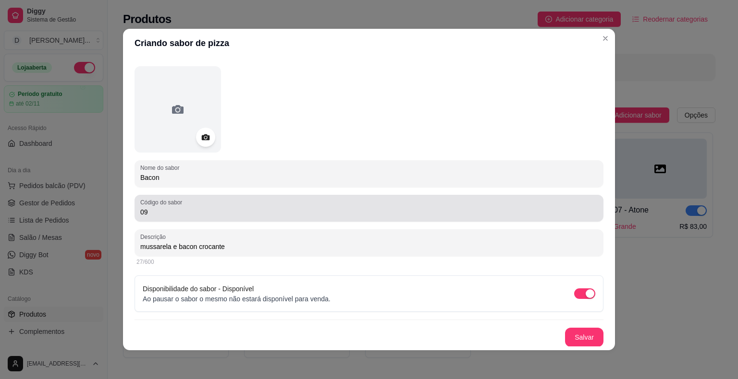
scroll to position [2, 0]
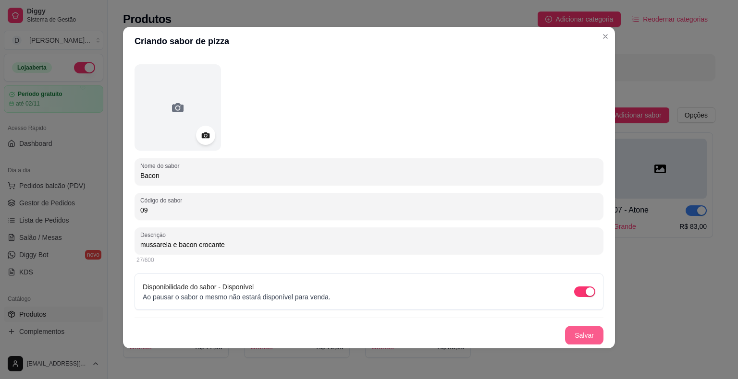
type input "mussarela e bacon crocante"
click at [578, 336] on button "Salvar" at bounding box center [583, 336] width 37 height 19
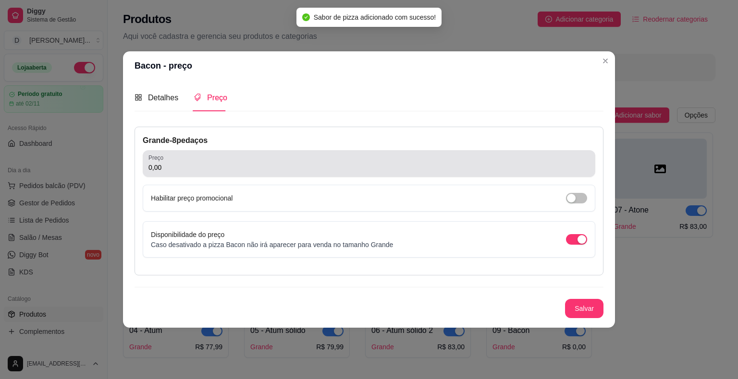
click at [364, 166] on input "0,00" at bounding box center [368, 168] width 441 height 10
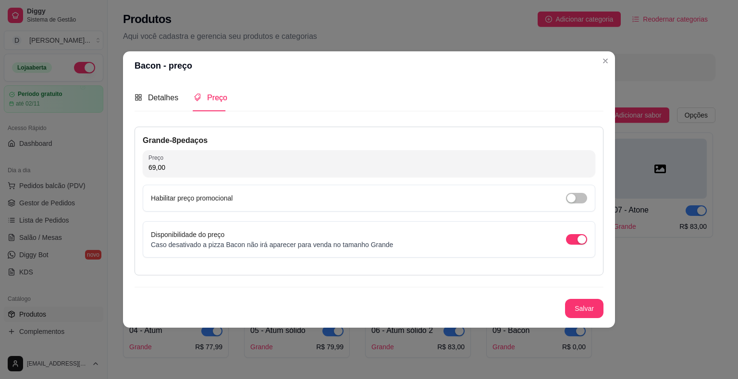
type input "69,00"
click at [583, 312] on button "Salvar" at bounding box center [583, 309] width 37 height 19
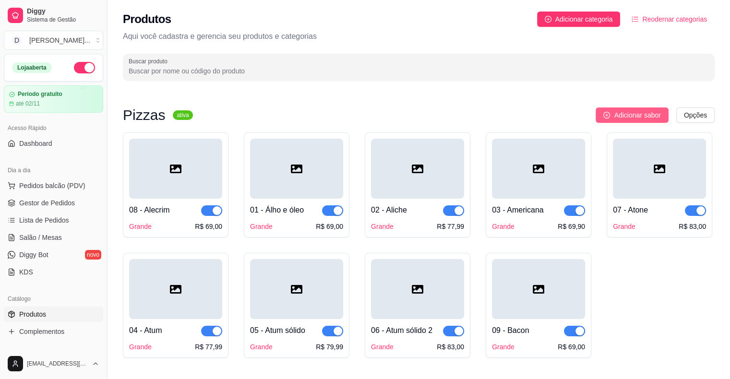
click at [642, 115] on span "Adicionar sabor" at bounding box center [637, 115] width 47 height 11
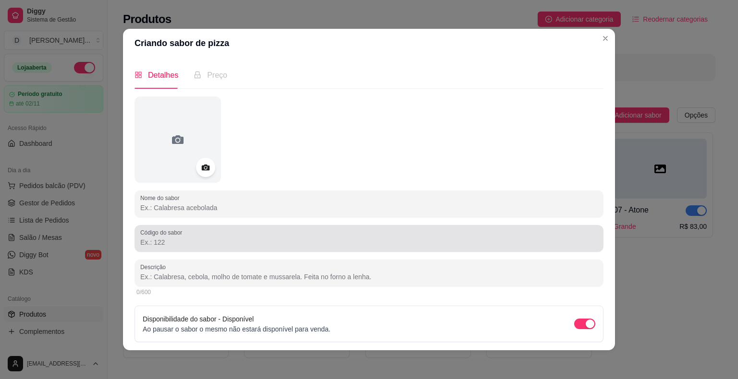
click at [212, 250] on div "Código do sabor" at bounding box center [368, 238] width 469 height 27
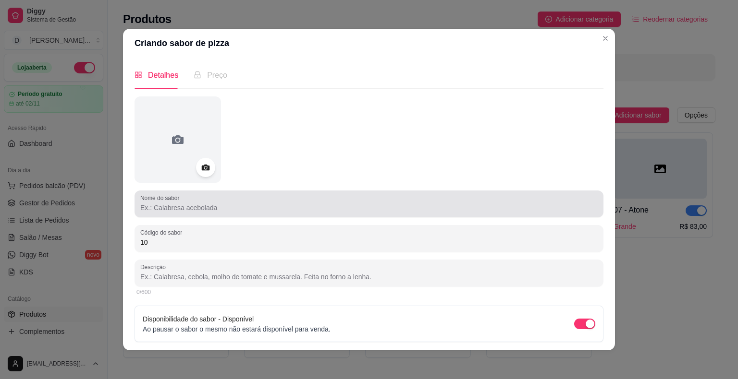
type input "10"
click at [216, 212] on input "Nome do sabor" at bounding box center [368, 208] width 457 height 10
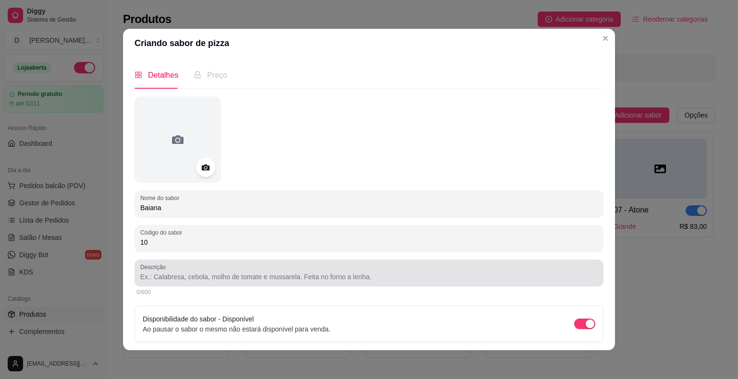
type input "Baiana"
click at [234, 283] on div "Descrição" at bounding box center [368, 273] width 469 height 27
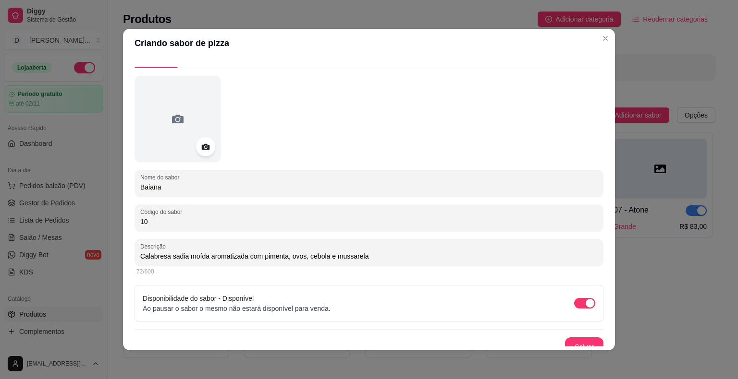
scroll to position [30, 0]
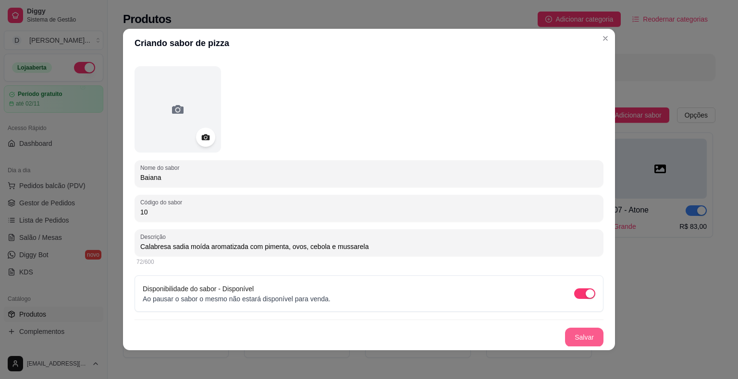
type input "Calabresa sadia moída aromatizada com pimenta, ovos, cebola e mussarela"
click at [581, 335] on button "Salvar" at bounding box center [584, 337] width 38 height 19
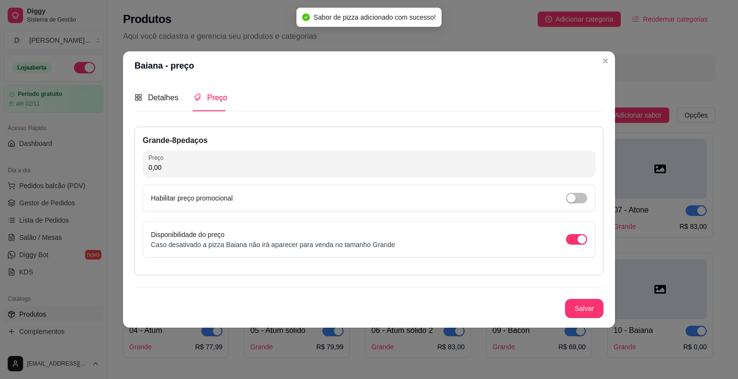
scroll to position [0, 0]
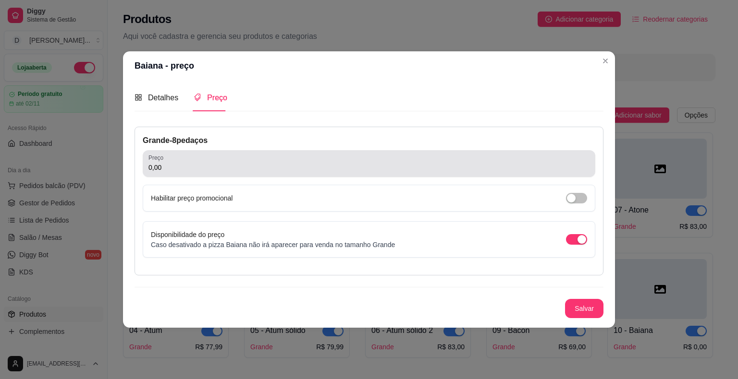
click at [288, 153] on div "Preço 0,00" at bounding box center [369, 163] width 452 height 27
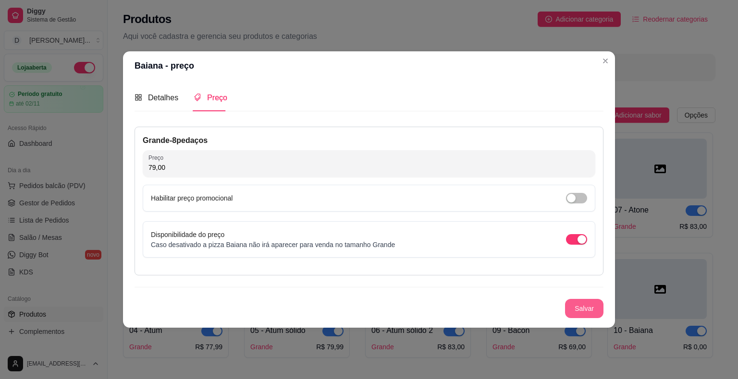
type input "79,00"
click at [583, 311] on button "Salvar" at bounding box center [583, 309] width 37 height 19
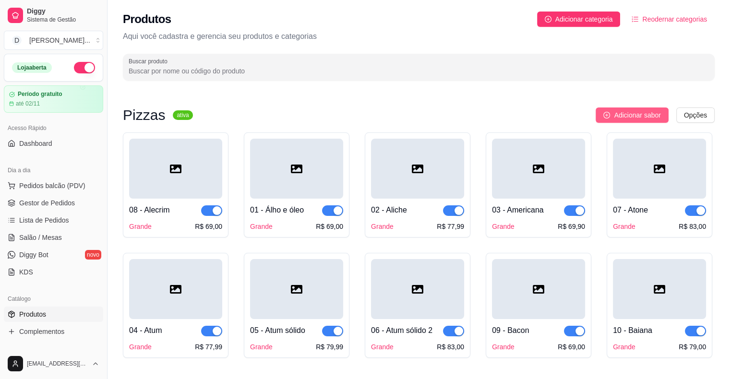
click at [632, 121] on button "Adicionar sabor" at bounding box center [632, 115] width 73 height 15
drag, startPoint x: 626, startPoint y: 113, endPoint x: 620, endPoint y: 116, distance: 6.0
click at [620, 116] on span "Adicionar sabor" at bounding box center [637, 115] width 47 height 11
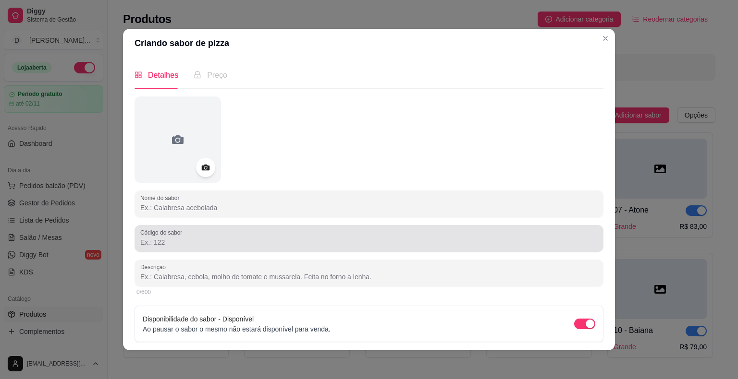
click at [557, 236] on div at bounding box center [368, 238] width 457 height 19
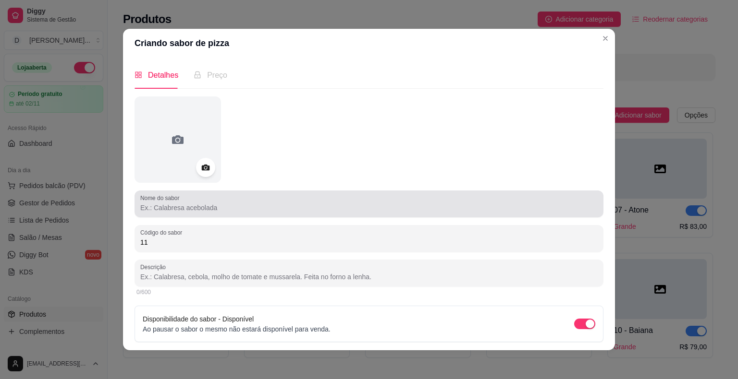
type input "11"
click at [409, 196] on div at bounding box center [368, 203] width 457 height 19
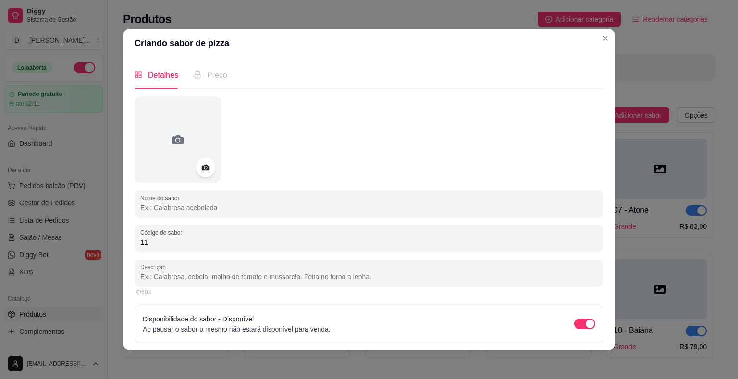
type input "b"
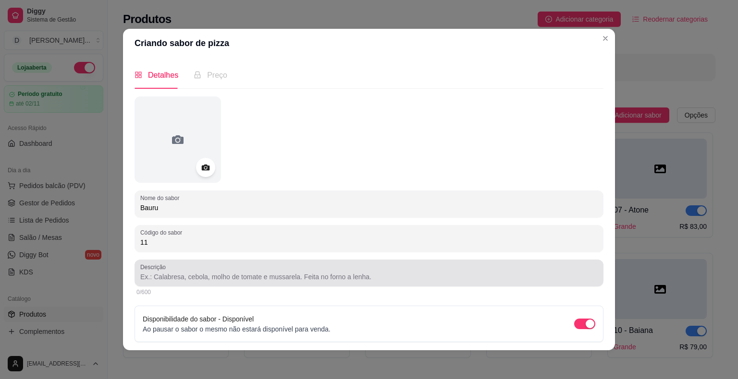
type input "Bauru"
click at [376, 274] on input "Descrição" at bounding box center [368, 277] width 457 height 10
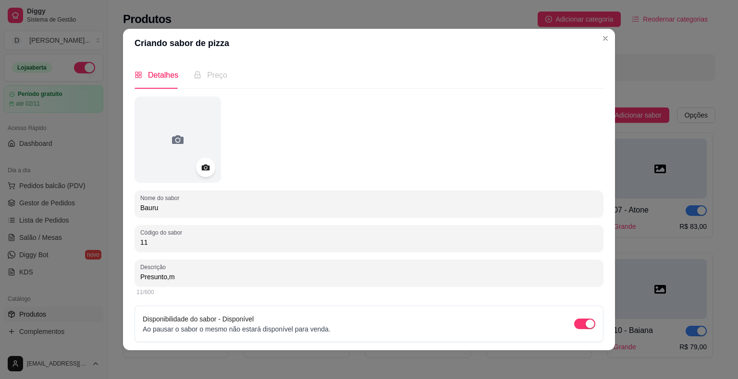
type input "Presunto,m"
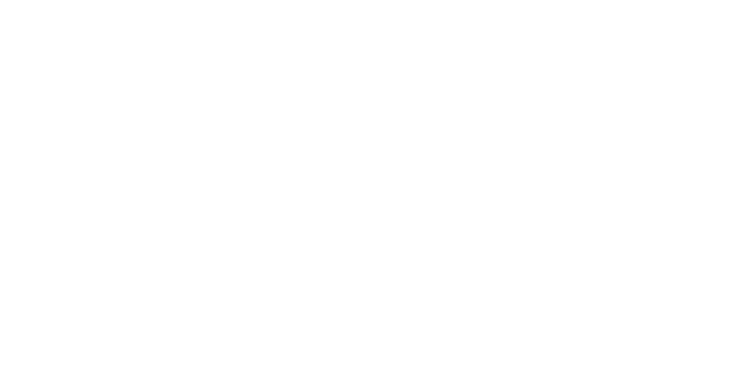
click at [561, 160] on html at bounding box center [369, 189] width 738 height 379
click at [383, 322] on html at bounding box center [369, 189] width 738 height 379
drag, startPoint x: 460, startPoint y: 281, endPoint x: 353, endPoint y: 269, distance: 107.8
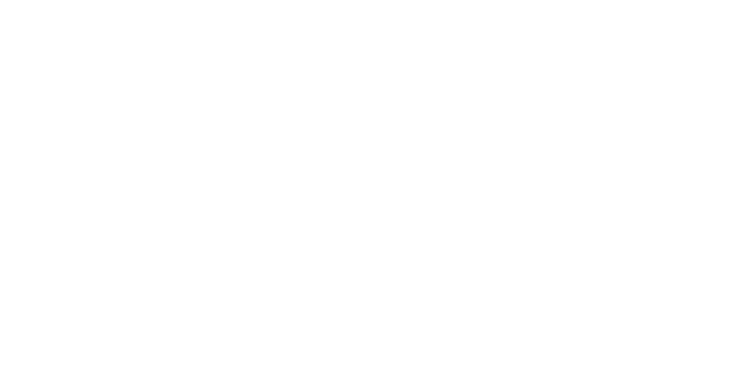
click at [353, 269] on html at bounding box center [369, 189] width 738 height 379
click at [392, 263] on html at bounding box center [369, 189] width 738 height 379
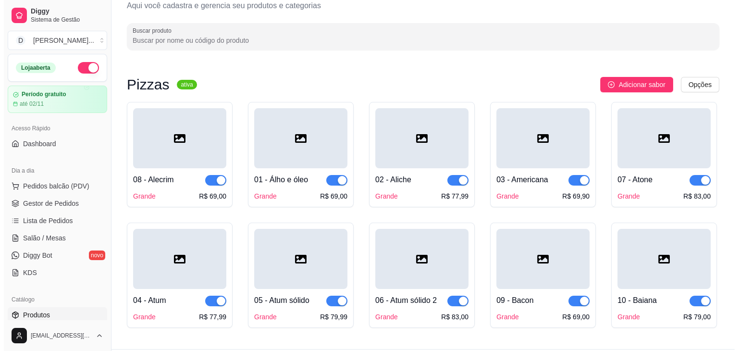
scroll to position [57, 0]
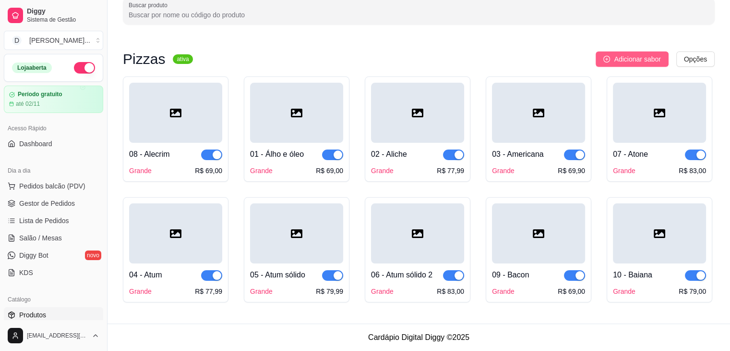
click at [639, 57] on span "Adicionar sabor" at bounding box center [637, 59] width 47 height 11
click at [623, 61] on span "Adicionar sabor" at bounding box center [637, 59] width 47 height 11
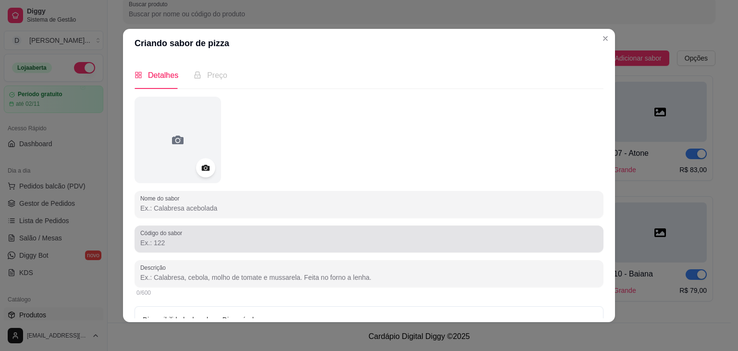
click at [325, 240] on input "Código do sabor" at bounding box center [368, 243] width 457 height 10
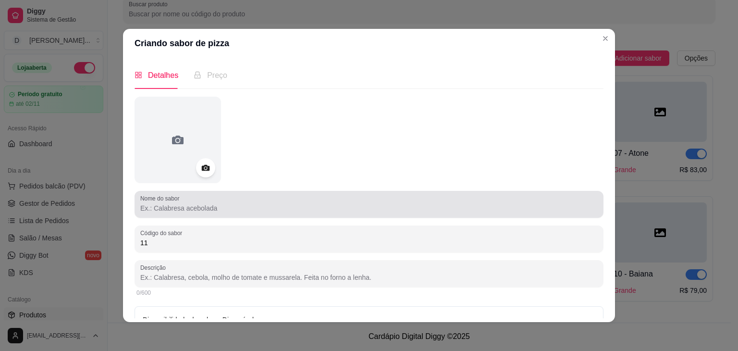
type input "11"
click at [189, 207] on input "Nome do sabor" at bounding box center [368, 208] width 457 height 10
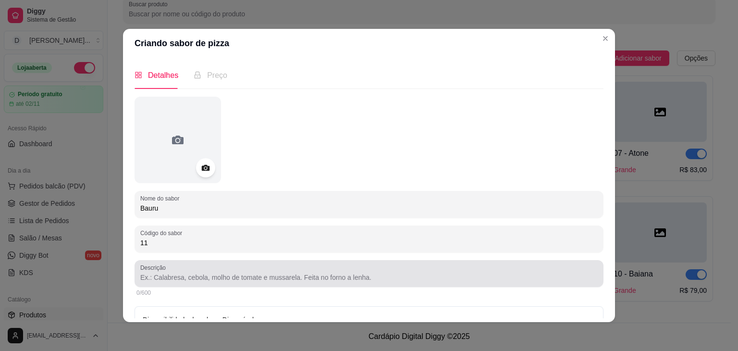
type input "Bauru"
click at [213, 263] on div "Descrição" at bounding box center [368, 273] width 469 height 27
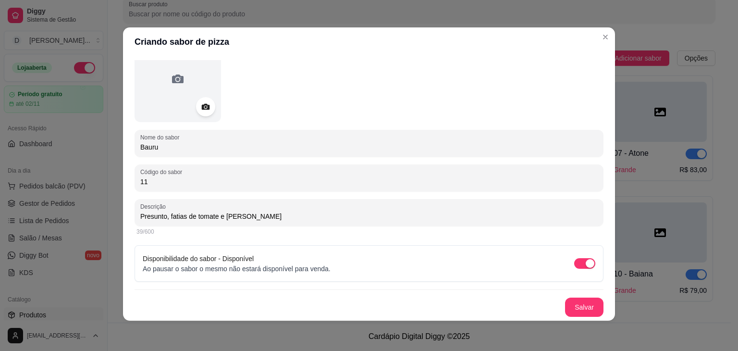
scroll to position [2, 0]
type input "Presunto, fatias de tomate e [PERSON_NAME]"
click at [570, 309] on button "Salvar" at bounding box center [583, 306] width 37 height 19
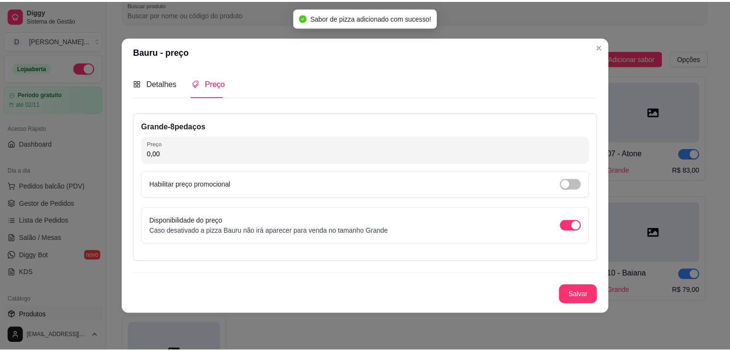
scroll to position [0, 0]
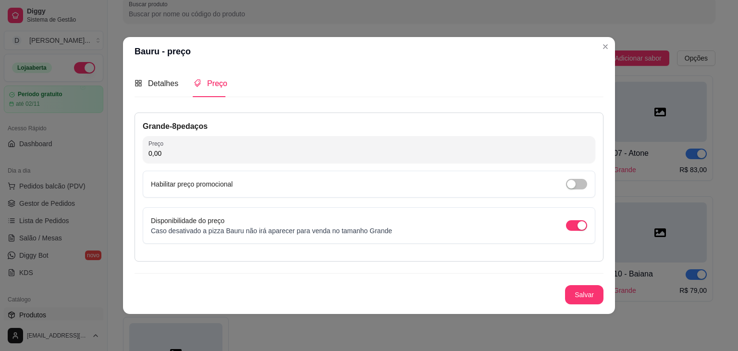
click at [339, 135] on div "Grande - 8 pedaços Preço 0,00 Habilitar preço promocional Disponibilidade do pr…" at bounding box center [368, 186] width 469 height 149
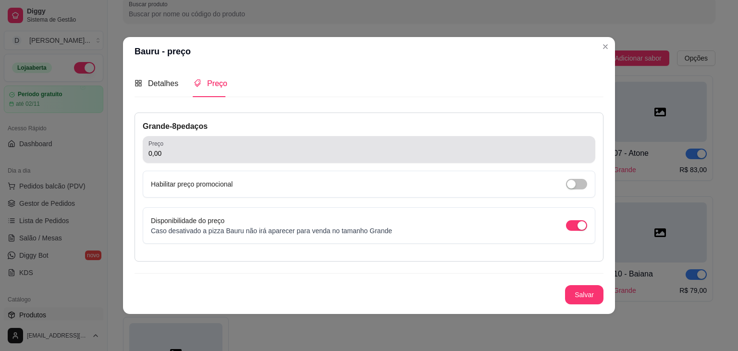
click at [351, 141] on div "0,00" at bounding box center [368, 149] width 441 height 19
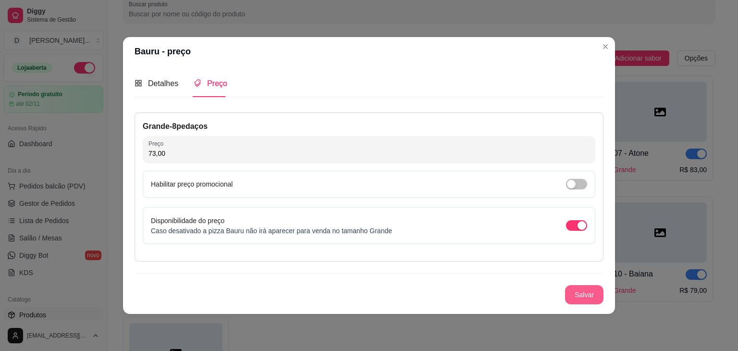
type input "73,00"
click at [601, 296] on button "Salvar" at bounding box center [583, 294] width 37 height 19
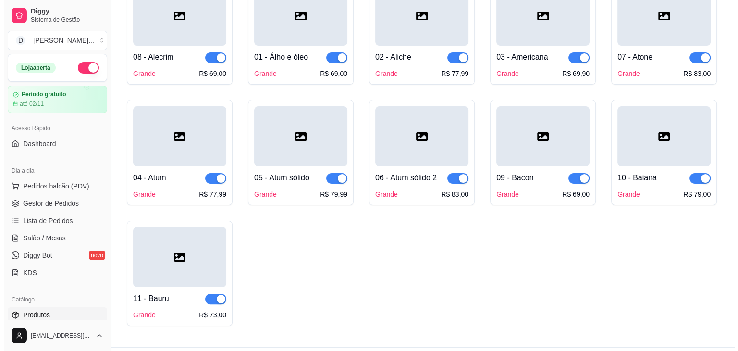
scroll to position [57, 0]
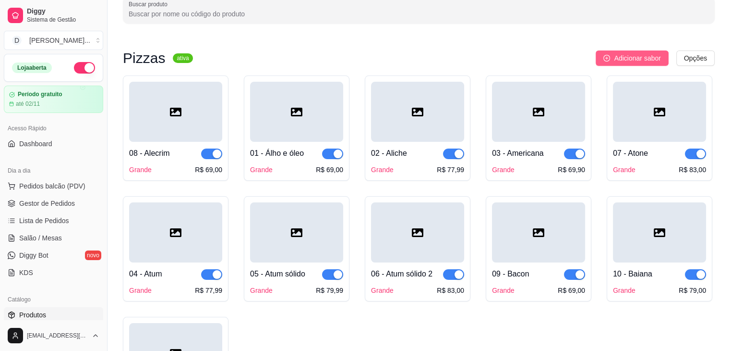
click at [612, 54] on button "Adicionar sabor" at bounding box center [632, 57] width 73 height 15
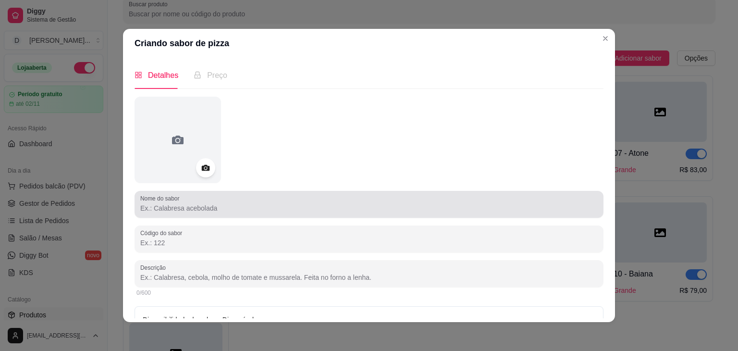
click at [463, 201] on div at bounding box center [368, 203] width 457 height 19
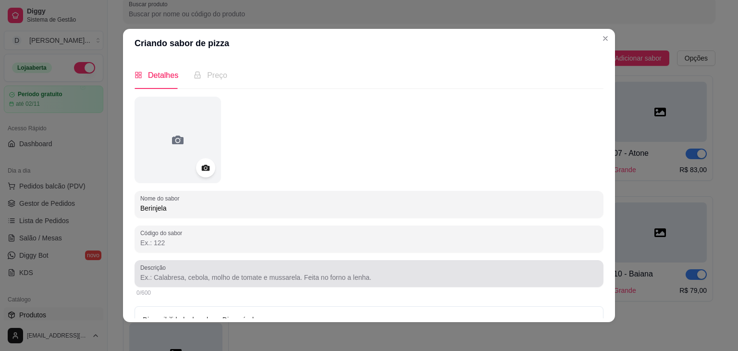
type input "Berinjela"
click at [427, 282] on div at bounding box center [368, 273] width 457 height 19
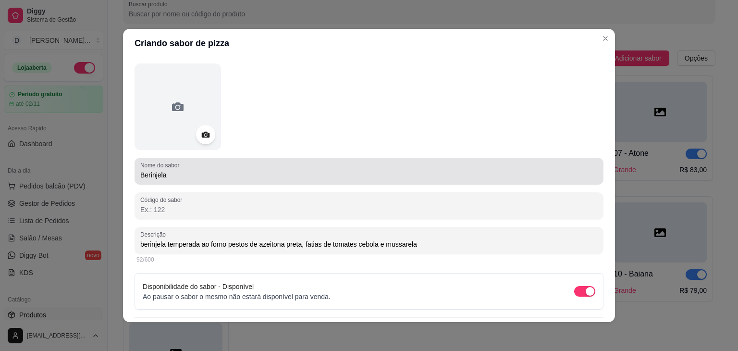
scroll to position [60, 0]
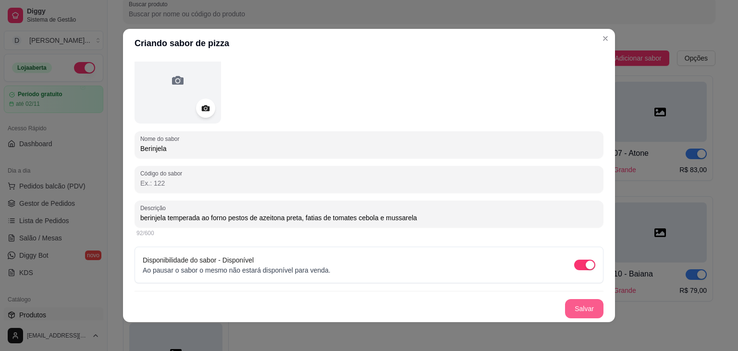
type input "berinjela temperada ao forno pestos de azeitona preta, fatias de tomates cebola…"
click at [565, 304] on button "Salvar" at bounding box center [584, 308] width 38 height 19
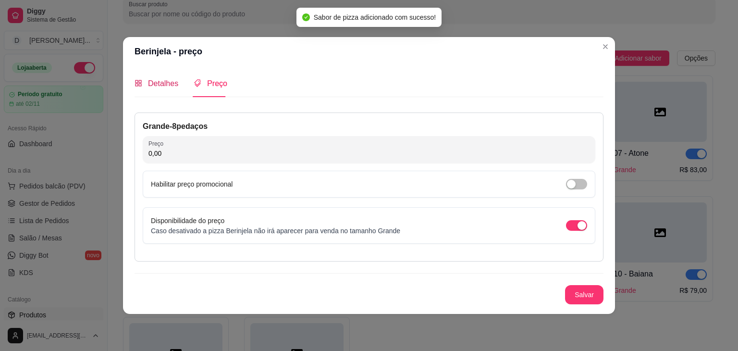
click at [163, 87] on span "Detalhes" at bounding box center [163, 83] width 30 height 8
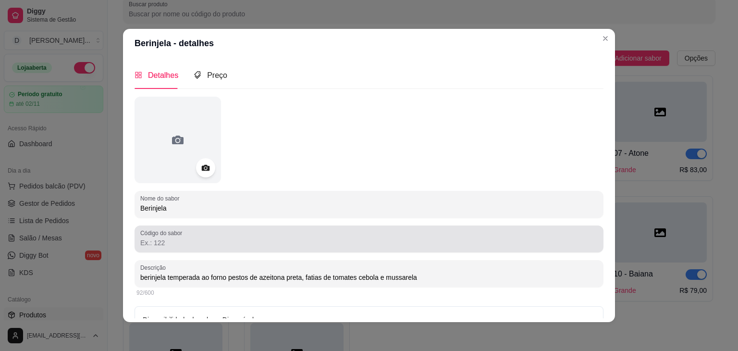
click at [188, 237] on div at bounding box center [368, 238] width 457 height 19
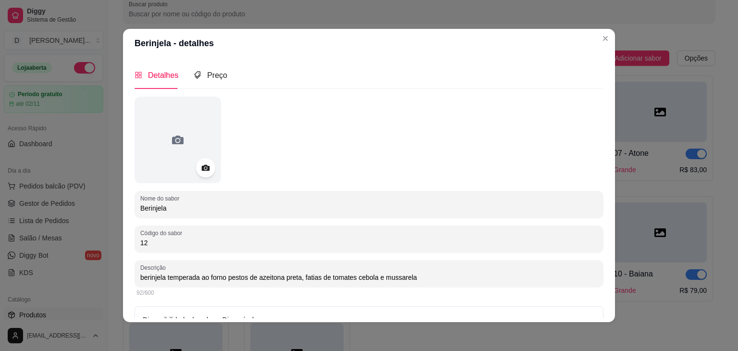
scroll to position [60, 0]
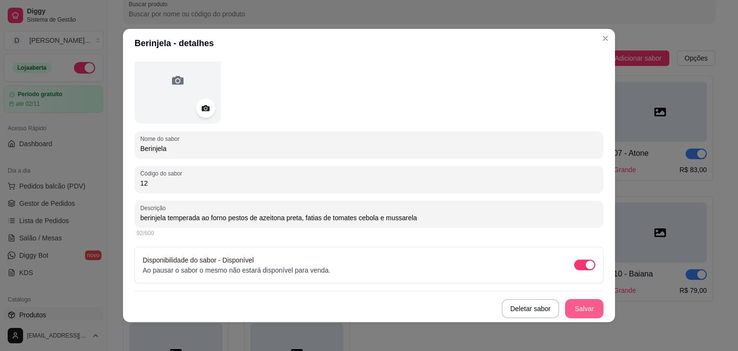
type input "12"
click at [576, 310] on button "Salvar" at bounding box center [583, 308] width 37 height 19
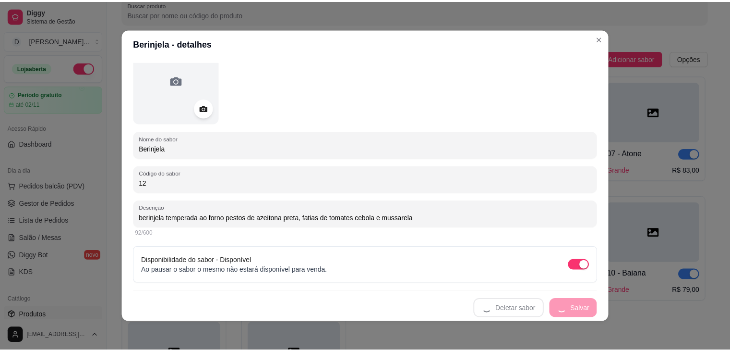
scroll to position [0, 0]
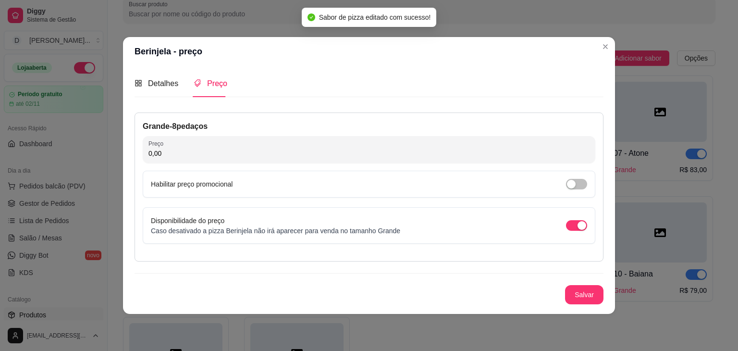
click at [392, 150] on input "0,00" at bounding box center [368, 153] width 441 height 10
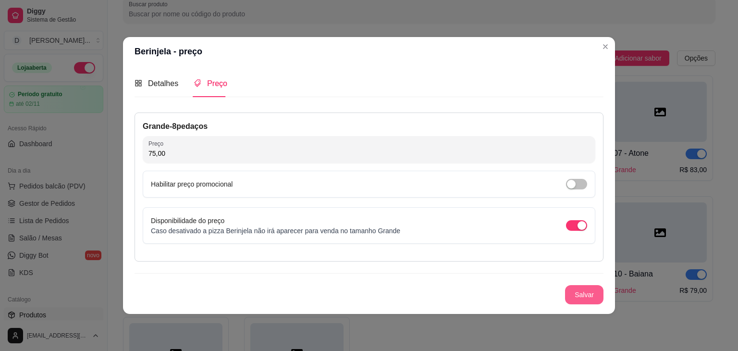
type input "75,00"
click at [589, 292] on button "Salvar" at bounding box center [583, 294] width 37 height 19
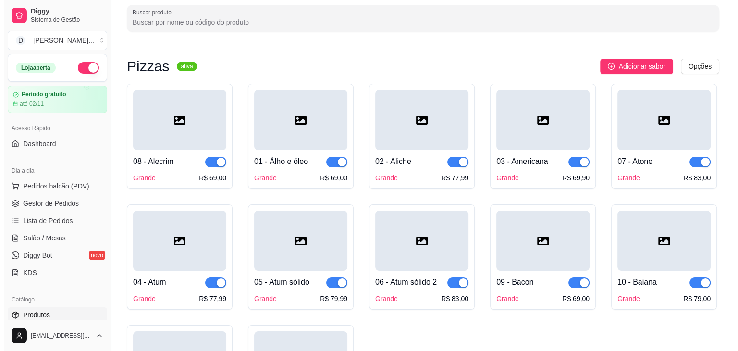
scroll to position [9, 0]
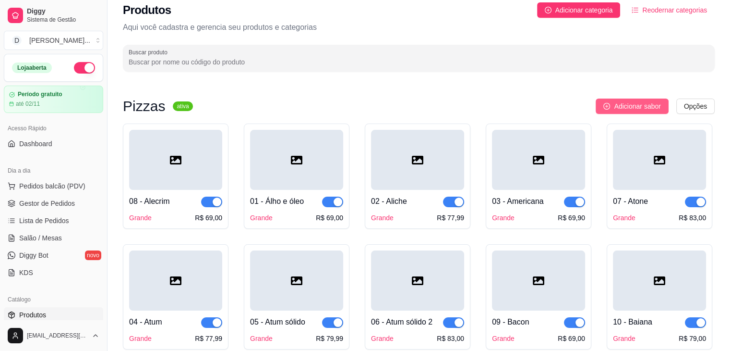
click at [610, 104] on icon "plus-circle" at bounding box center [607, 106] width 7 height 7
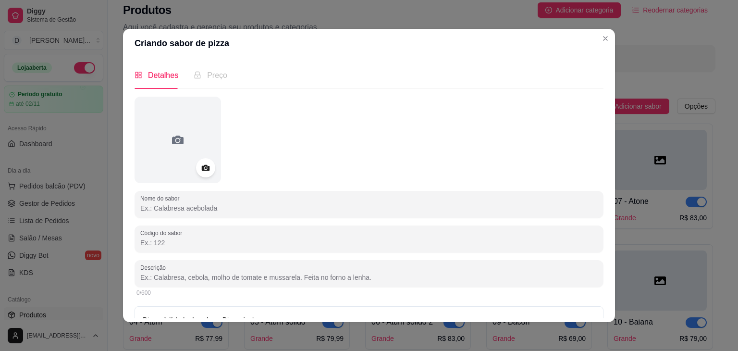
click at [339, 204] on input "Nome do sabor" at bounding box center [368, 208] width 457 height 10
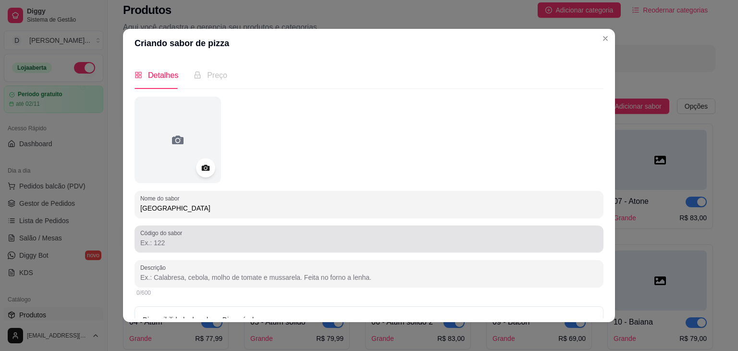
type input "[GEOGRAPHIC_DATA]"
click at [322, 233] on div at bounding box center [368, 238] width 457 height 19
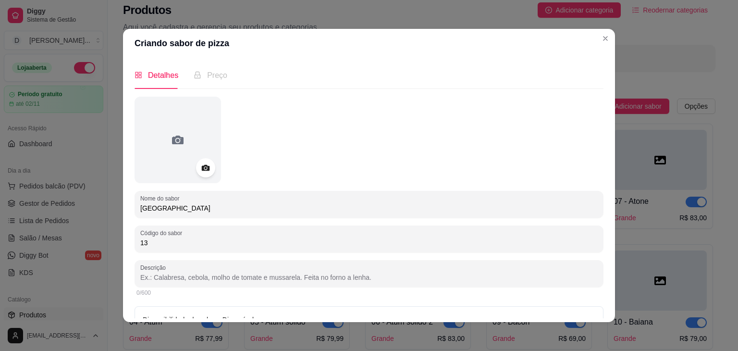
type input "13"
click at [336, 278] on input "Descrição" at bounding box center [368, 277] width 457 height 10
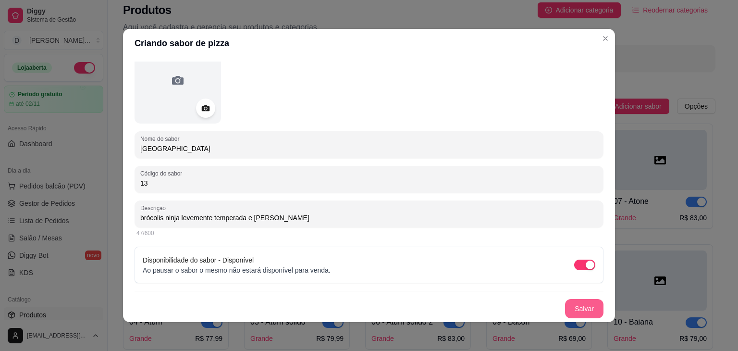
type input "brócolis ninja levemente temperada e [PERSON_NAME]"
click at [578, 306] on button "Salvar" at bounding box center [583, 308] width 37 height 19
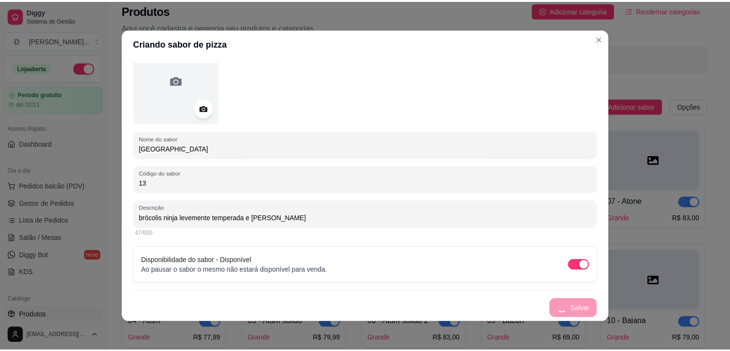
scroll to position [0, 0]
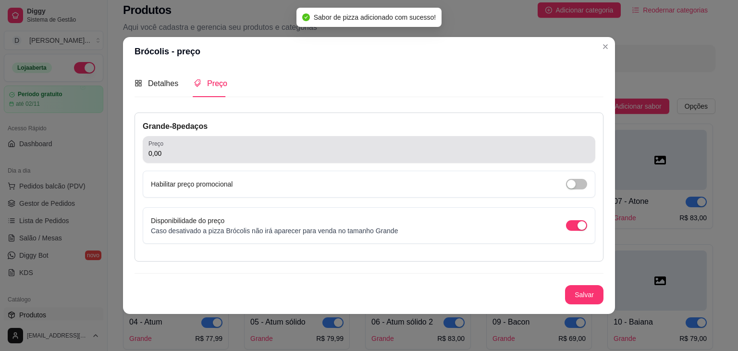
click at [438, 140] on div "0,00" at bounding box center [368, 149] width 441 height 19
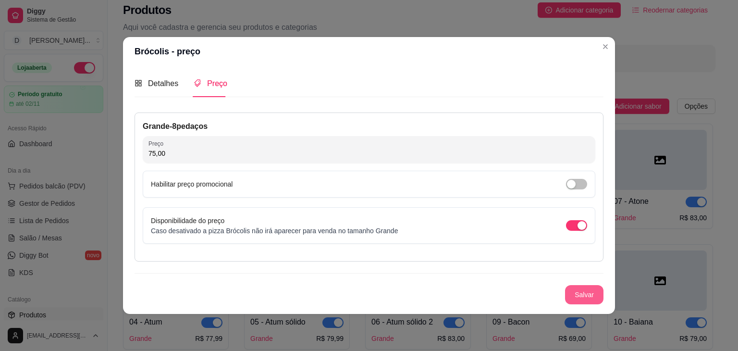
type input "75,00"
click at [582, 297] on button "Salvar" at bounding box center [584, 294] width 38 height 19
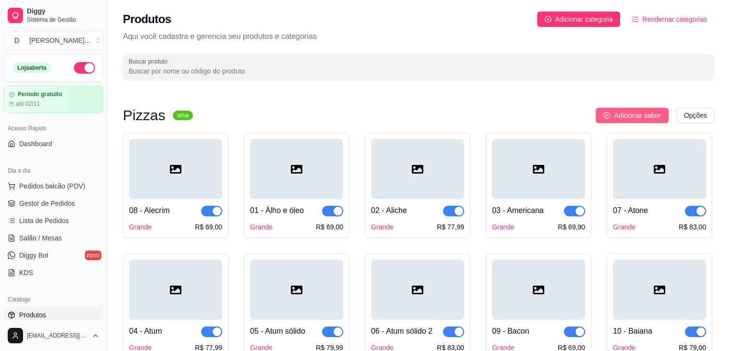
click at [635, 121] on button "Adicionar sabor" at bounding box center [632, 115] width 73 height 15
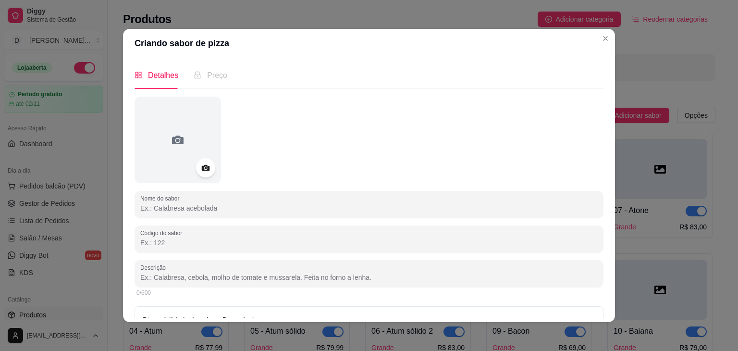
click at [475, 223] on div "Nome do sabor Código do sabor Descrição 0/600 Disponibilidade do sabor - Dispon…" at bounding box center [368, 237] width 469 height 281
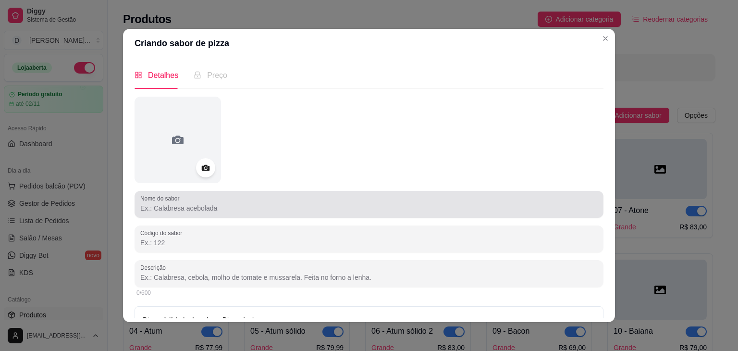
click at [411, 209] on input "Nome do sabor" at bounding box center [368, 208] width 457 height 10
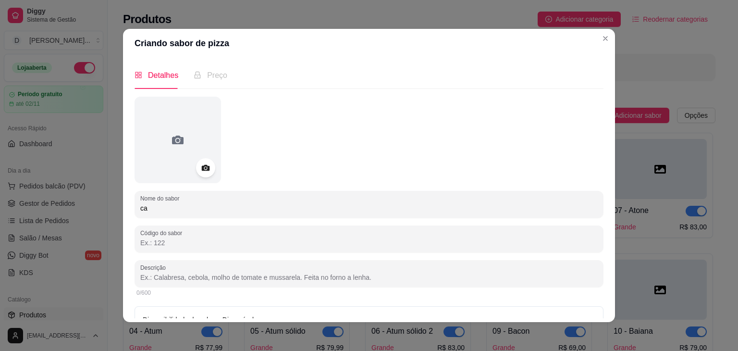
type input "c"
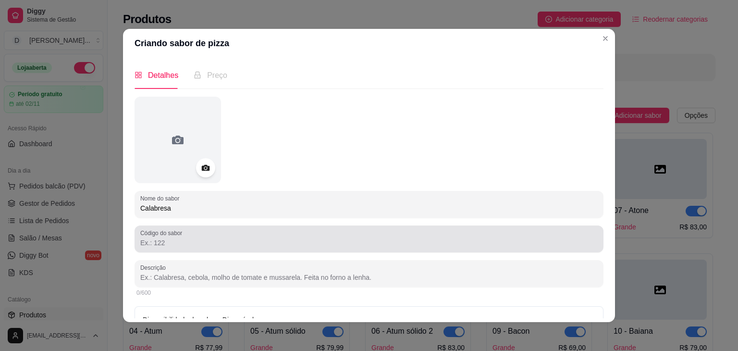
type input "Calabresa"
click at [381, 235] on div at bounding box center [368, 238] width 457 height 19
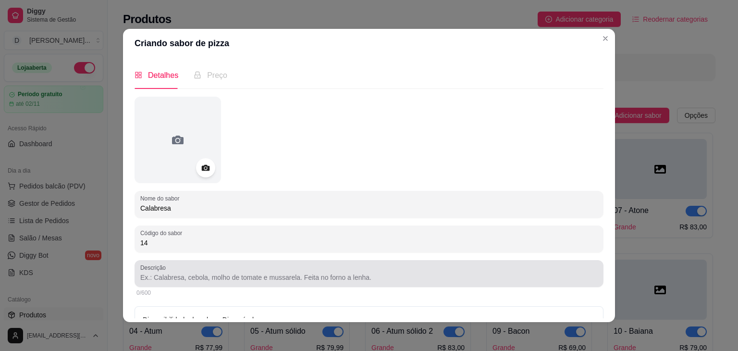
type input "14"
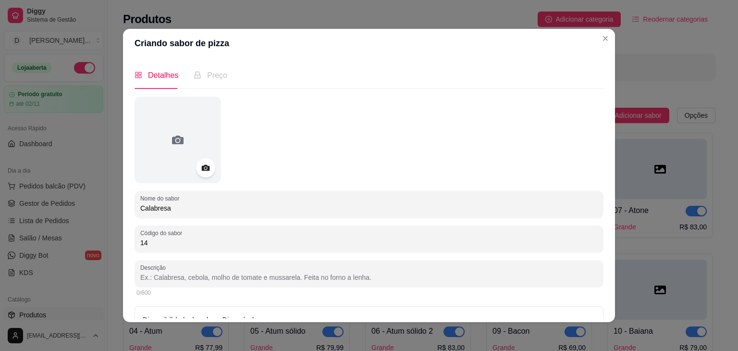
click at [387, 276] on input "Descrição" at bounding box center [368, 277] width 457 height 10
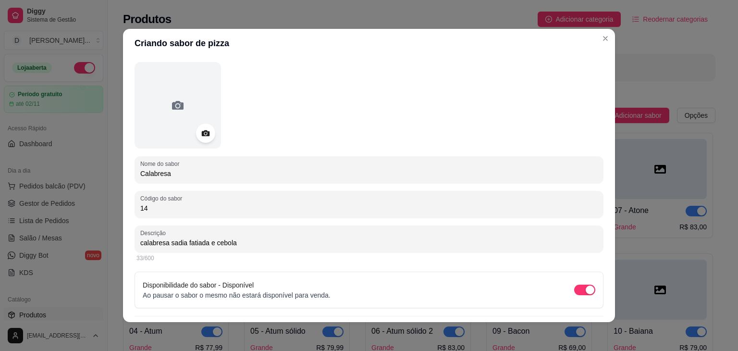
scroll to position [60, 0]
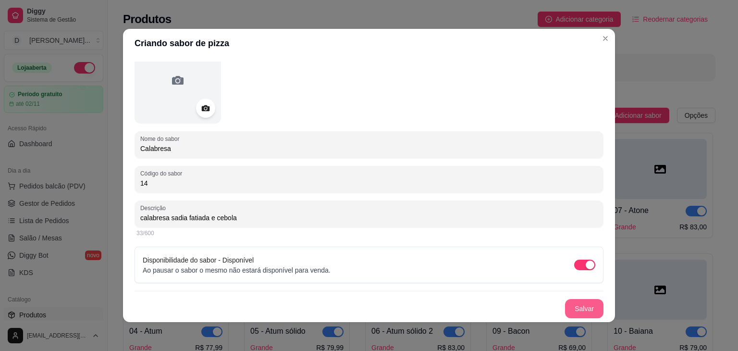
type input "calabresa sadia fatiada e cebola"
click at [582, 303] on button "Salvar" at bounding box center [584, 308] width 38 height 19
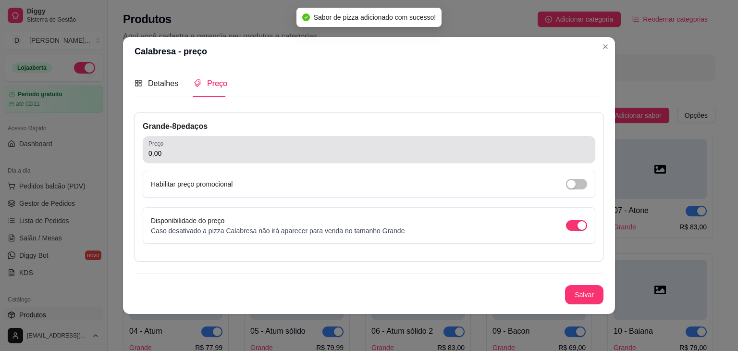
click at [318, 145] on div "0,00" at bounding box center [368, 149] width 441 height 19
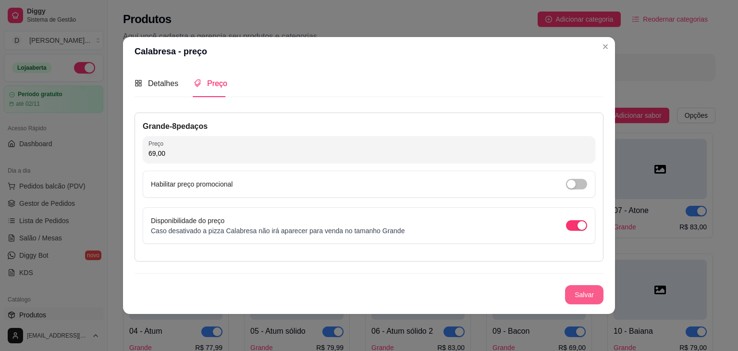
type input "69,00"
click at [576, 294] on button "Salvar" at bounding box center [583, 294] width 37 height 19
click at [146, 85] on div "Detalhes" at bounding box center [156, 83] width 44 height 12
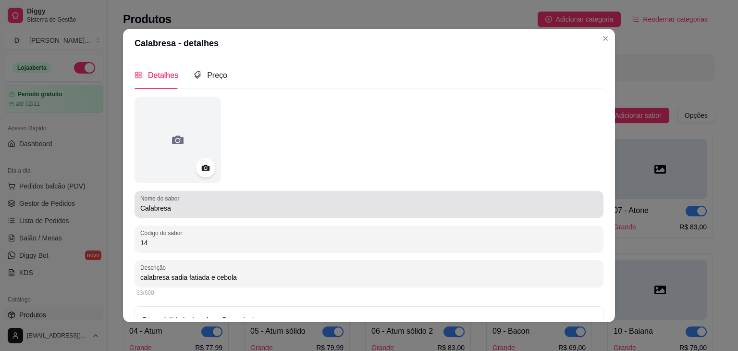
click at [303, 209] on input "Calabresa" at bounding box center [368, 208] width 457 height 10
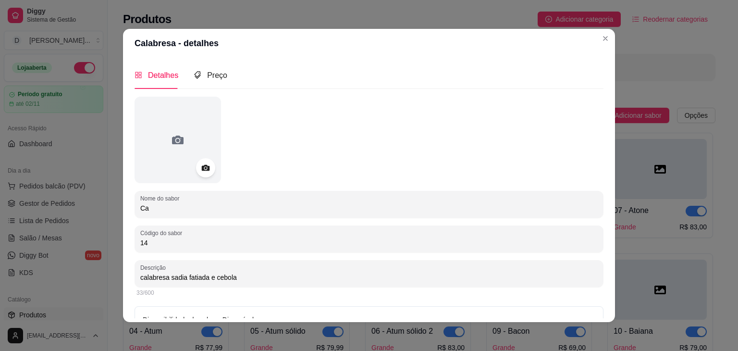
type input "C"
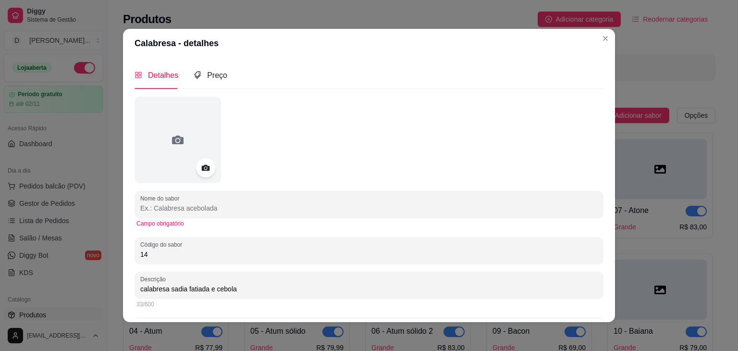
type input "c"
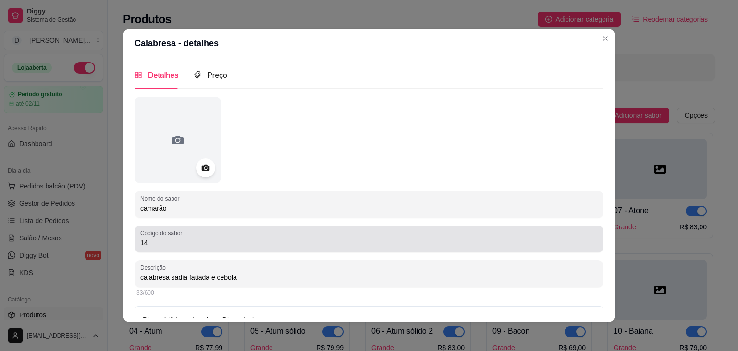
type input "camarão"
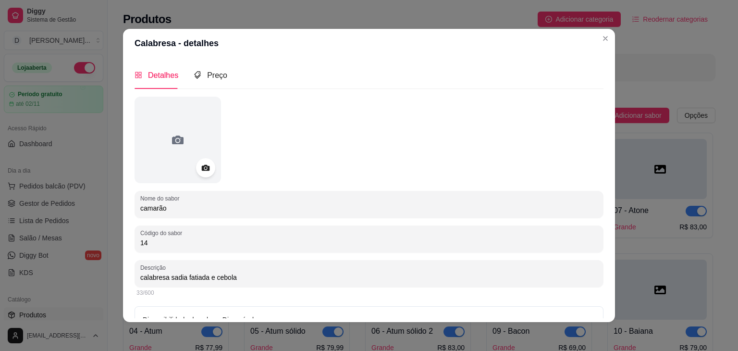
click at [480, 246] on input "14" at bounding box center [368, 243] width 457 height 10
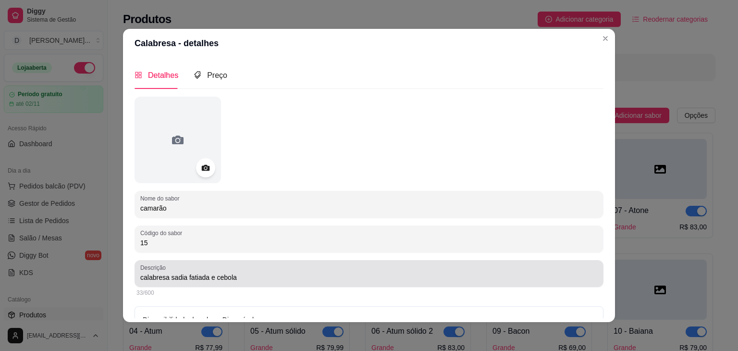
type input "15"
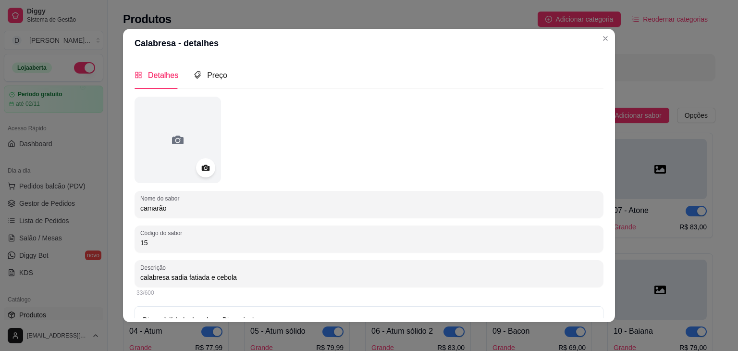
click at [422, 279] on input "calabresa sadia fatiada e cebola" at bounding box center [368, 277] width 457 height 10
type input "c"
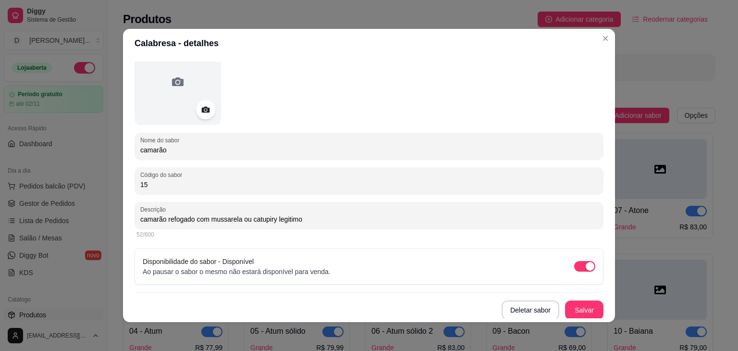
scroll to position [60, 0]
type input "camarão refogado com mussarela ou catupiry legitimo"
click at [578, 302] on button "Salvar" at bounding box center [583, 308] width 37 height 19
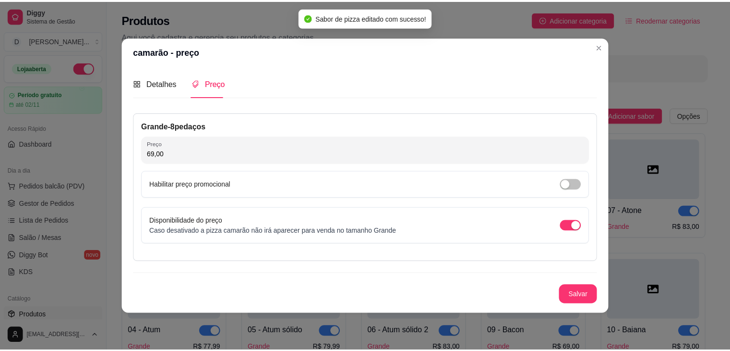
scroll to position [0, 0]
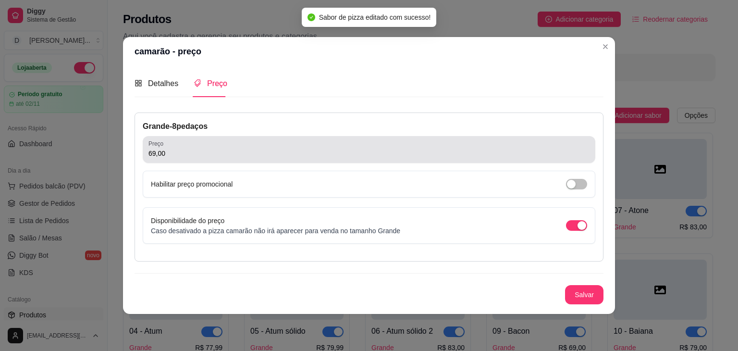
click at [436, 141] on div "69,00" at bounding box center [368, 149] width 441 height 19
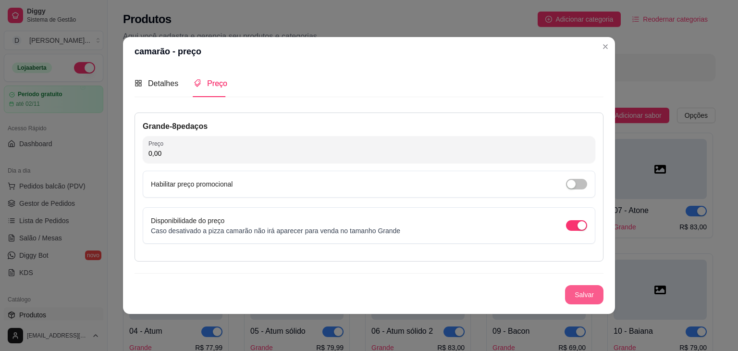
type input "0,00"
click at [573, 293] on button "Salvar" at bounding box center [583, 294] width 37 height 19
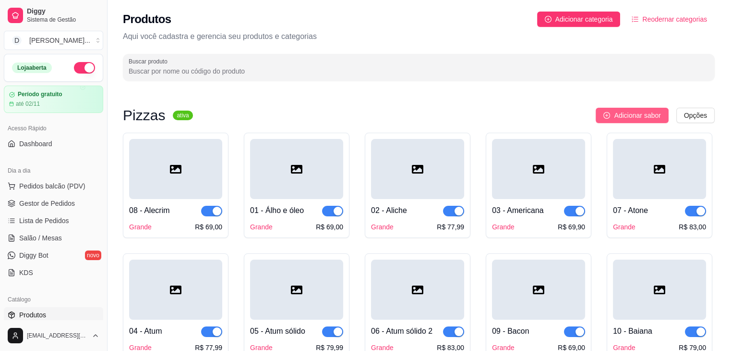
click at [635, 116] on span "Adicionar sabor" at bounding box center [637, 115] width 47 height 11
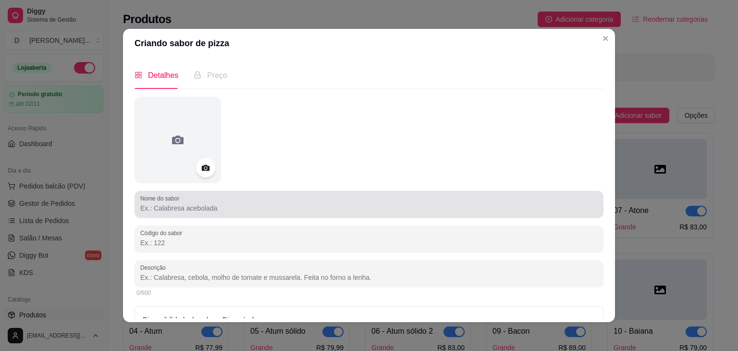
click at [395, 206] on input "Nome do sabor" at bounding box center [368, 208] width 457 height 10
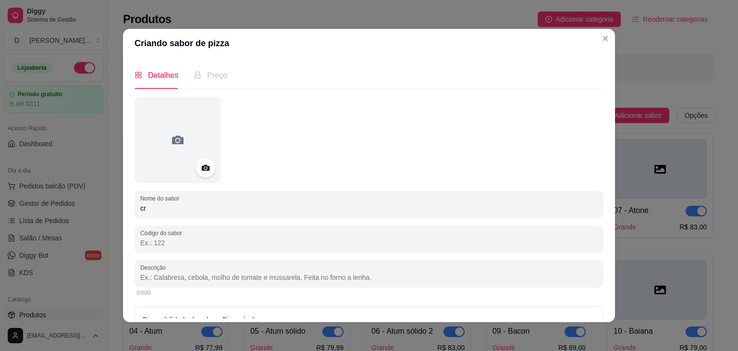
type input "c"
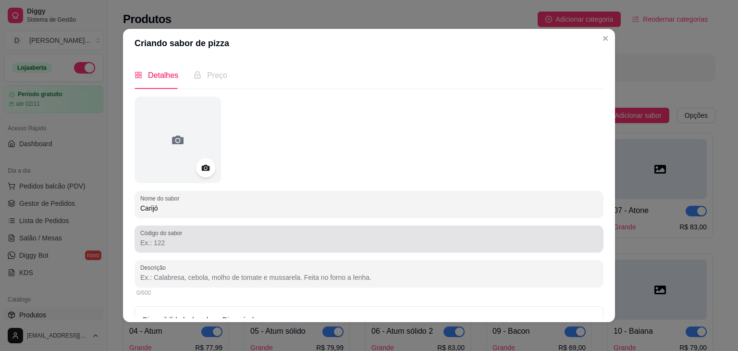
type input "Carijó"
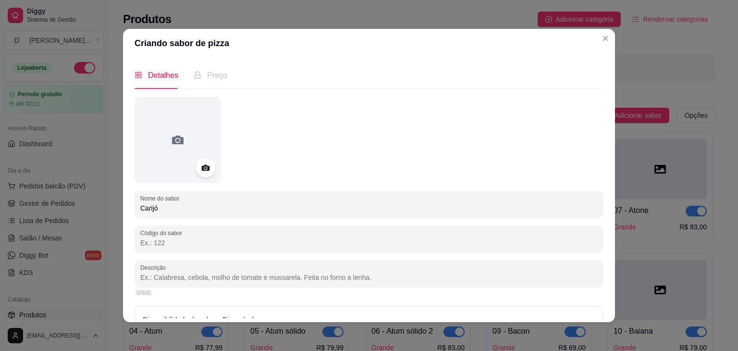
click at [194, 239] on input "Código do sabor" at bounding box center [368, 243] width 457 height 10
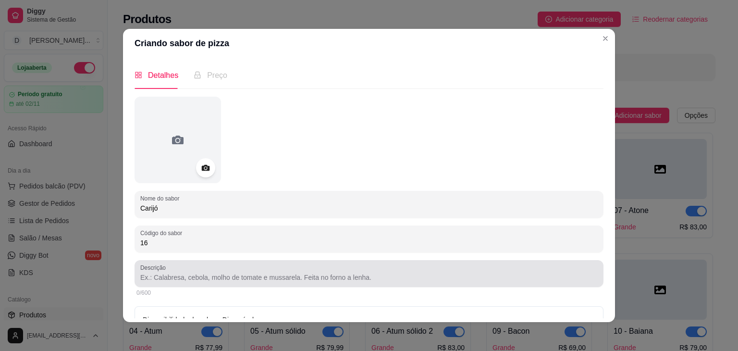
type input "16"
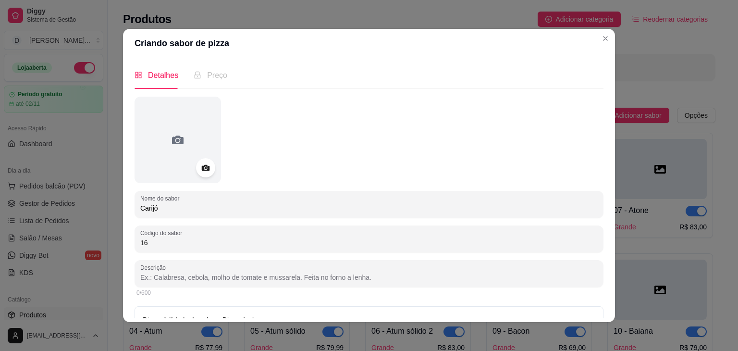
click at [183, 274] on input "Descrição" at bounding box center [368, 277] width 457 height 10
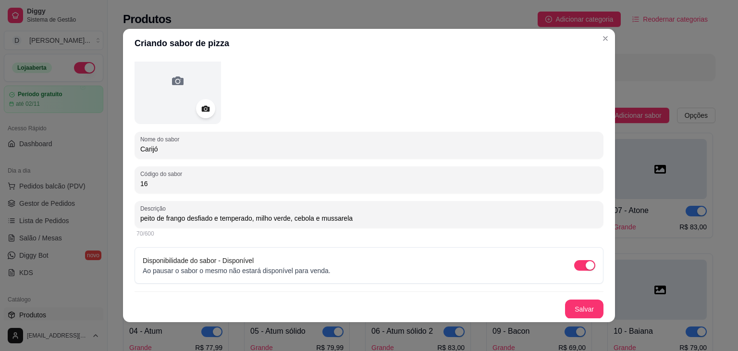
scroll to position [60, 0]
type input "peito de frango desfiado e temperado, milho verde, cebola e mussarela"
click at [565, 302] on button "Salvar" at bounding box center [584, 308] width 38 height 19
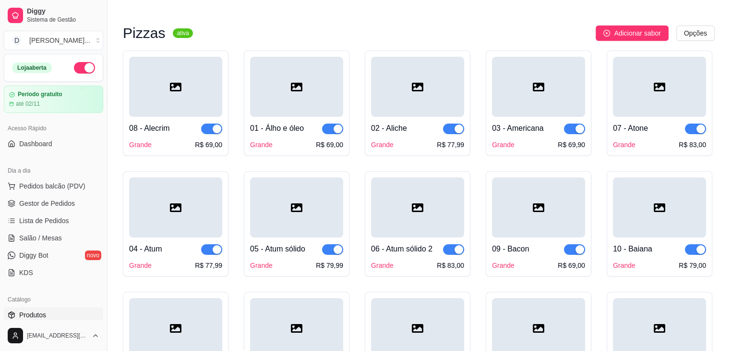
scroll to position [34, 0]
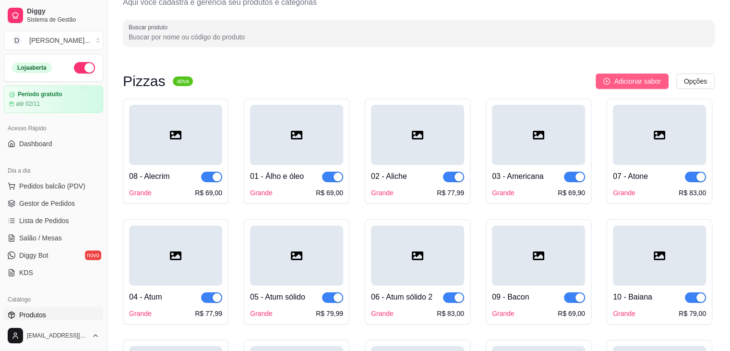
click at [620, 75] on button "Adicionar sabor" at bounding box center [632, 80] width 73 height 15
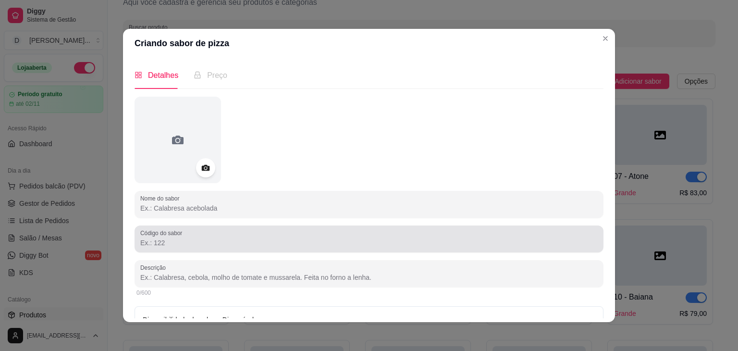
click at [207, 248] on div at bounding box center [368, 238] width 457 height 19
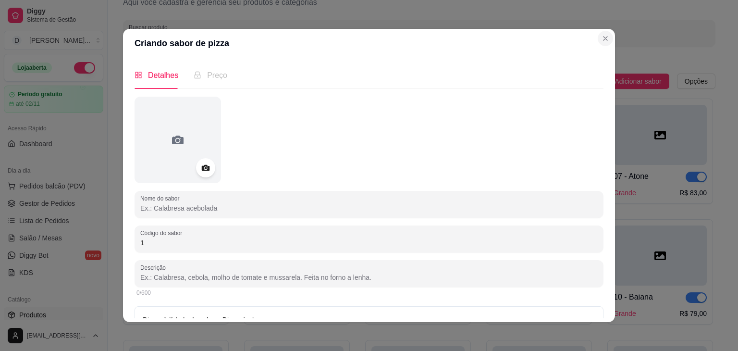
type input "1"
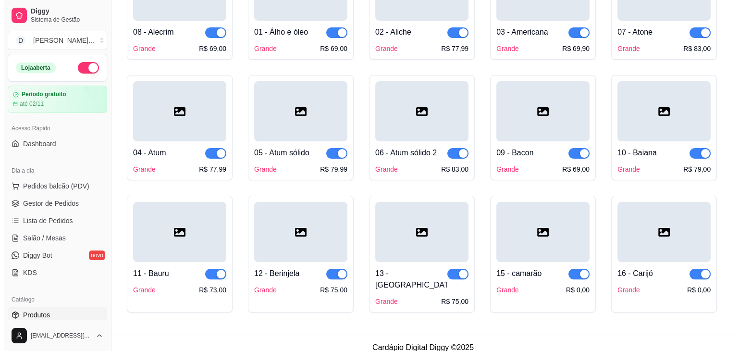
scroll to position [0, 0]
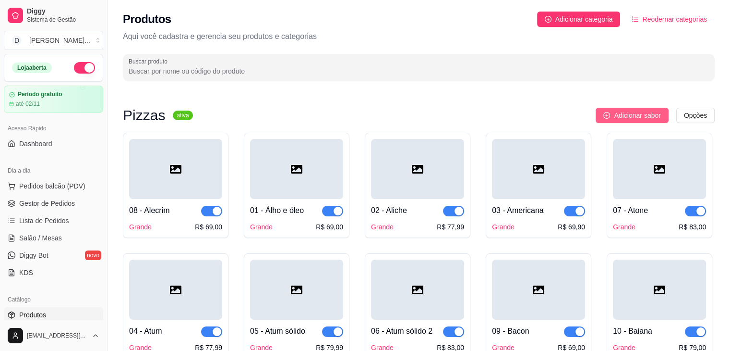
click at [614, 112] on button "Adicionar sabor" at bounding box center [632, 115] width 73 height 15
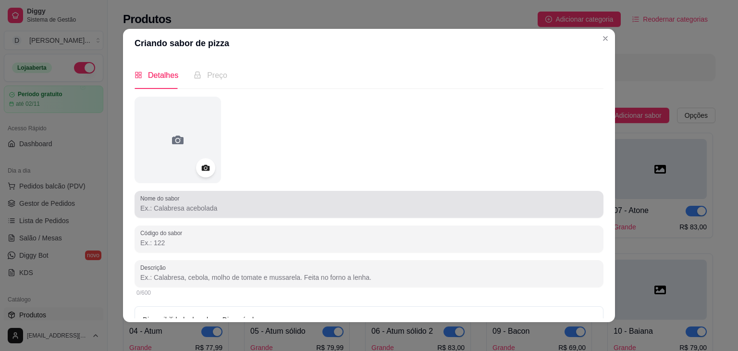
click at [279, 191] on div "Nome do sabor" at bounding box center [368, 204] width 469 height 27
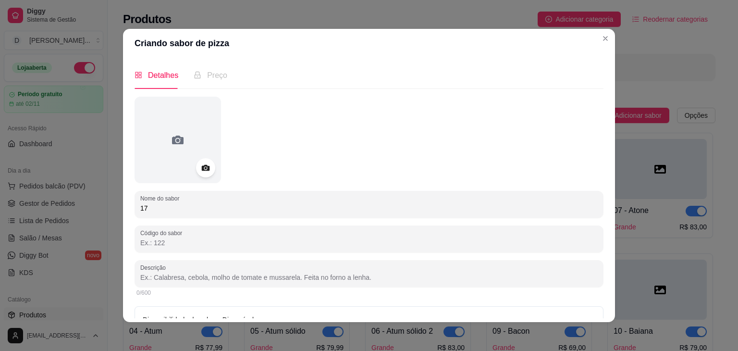
type input "1"
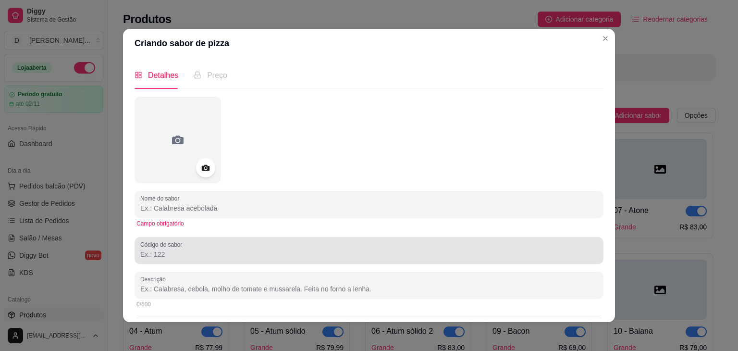
click at [248, 257] on input "Código do sabor" at bounding box center [368, 254] width 457 height 10
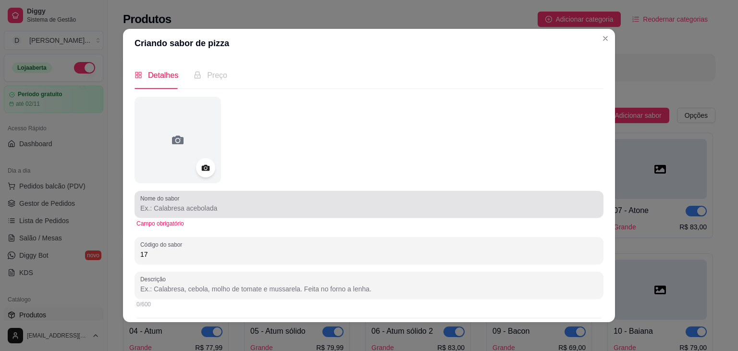
type input "17"
click at [197, 202] on div at bounding box center [368, 203] width 457 height 19
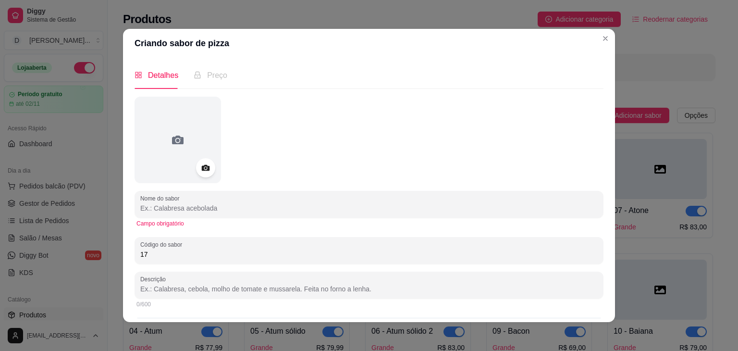
click at [219, 149] on div at bounding box center [368, 140] width 469 height 86
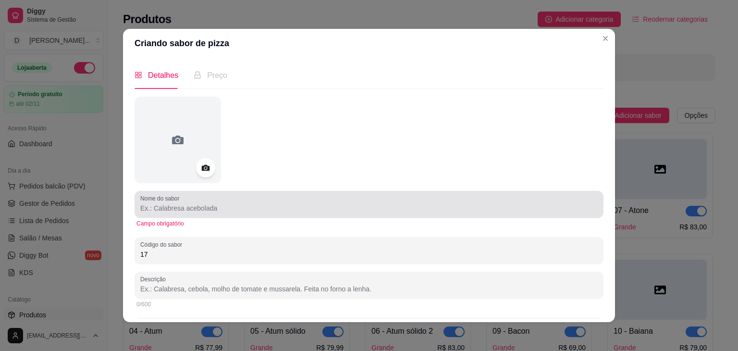
click at [255, 199] on div at bounding box center [368, 203] width 457 height 19
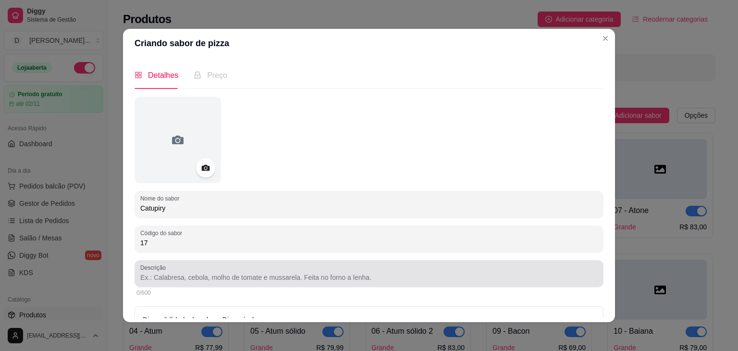
type input "Catupiry"
click at [195, 265] on div at bounding box center [368, 273] width 457 height 19
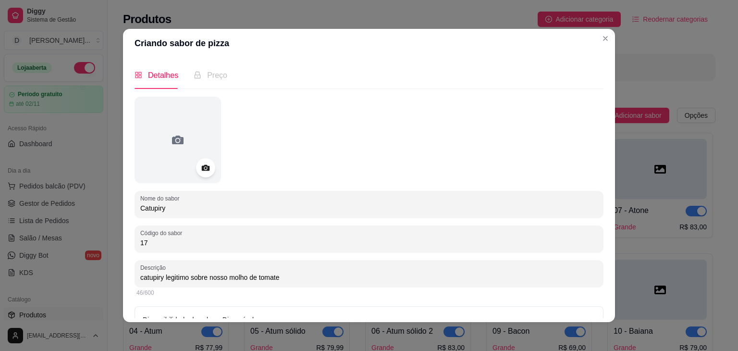
scroll to position [60, 0]
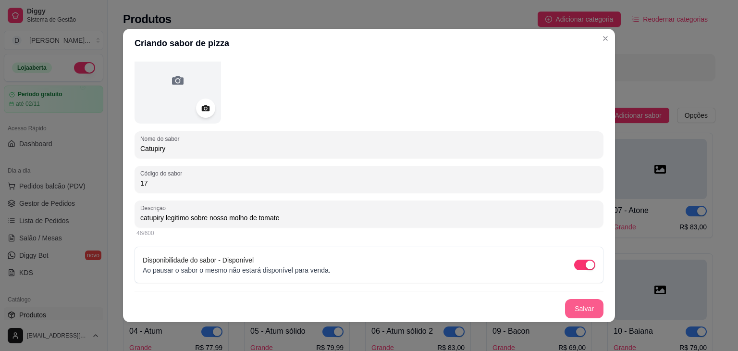
type input "catupiry legitimo sobre nosso molho de tomate"
click at [566, 296] on div "Nome do sabor Catupiry Código do sabor 17 Descrição catupiry legitimo sobre nos…" at bounding box center [368, 177] width 469 height 281
click at [565, 309] on button "Salvar" at bounding box center [583, 308] width 37 height 19
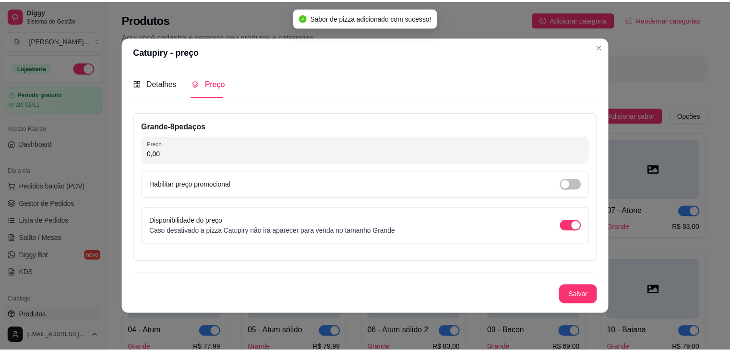
scroll to position [0, 0]
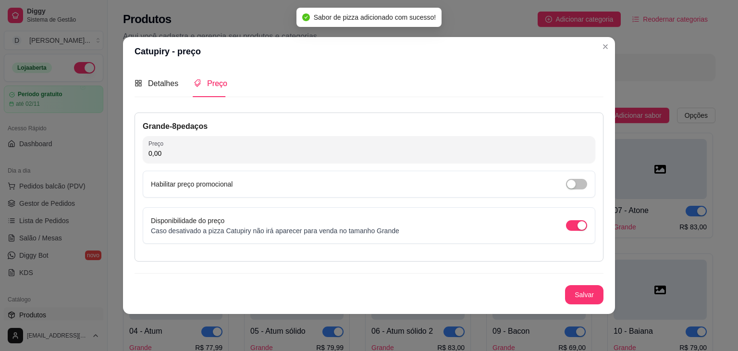
click at [309, 157] on input "0,00" at bounding box center [368, 153] width 441 height 10
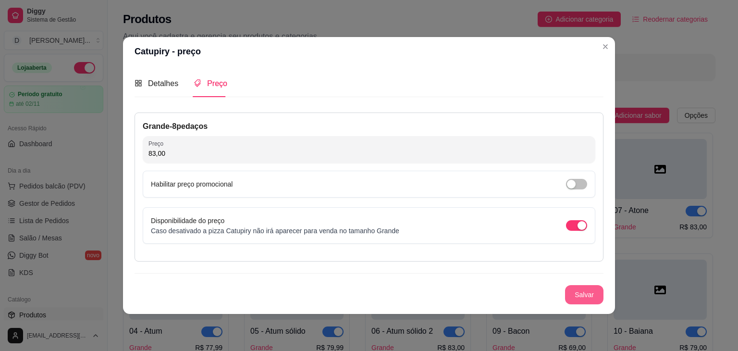
type input "83,00"
click at [578, 292] on button "Salvar" at bounding box center [583, 294] width 37 height 19
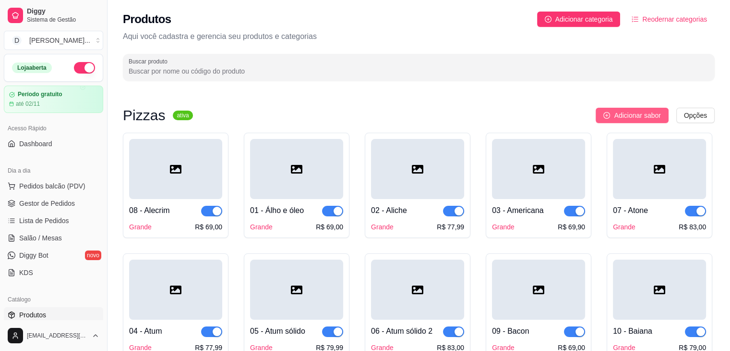
click at [618, 110] on span "Adicionar sabor" at bounding box center [637, 115] width 47 height 11
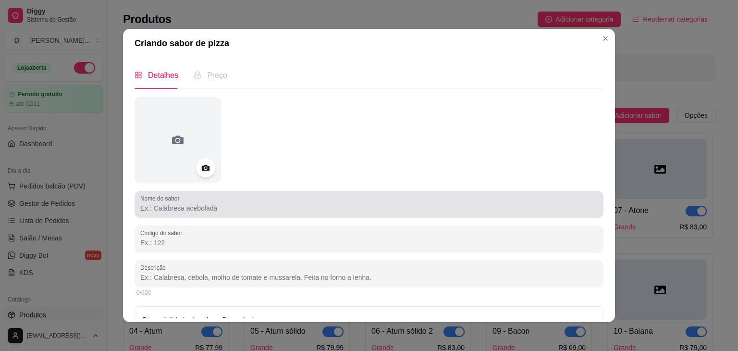
click at [299, 200] on div at bounding box center [368, 203] width 457 height 19
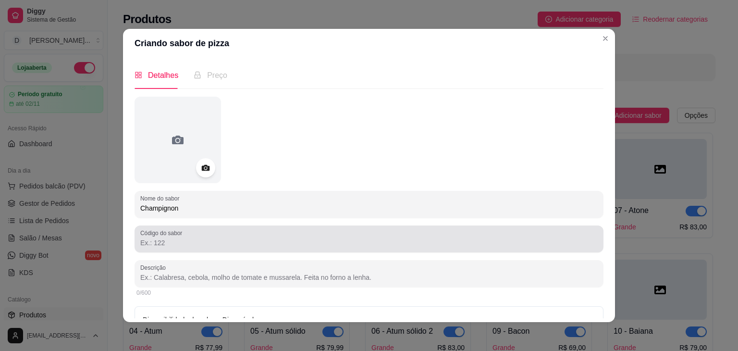
type input "Champignon"
click at [449, 232] on div at bounding box center [368, 238] width 457 height 19
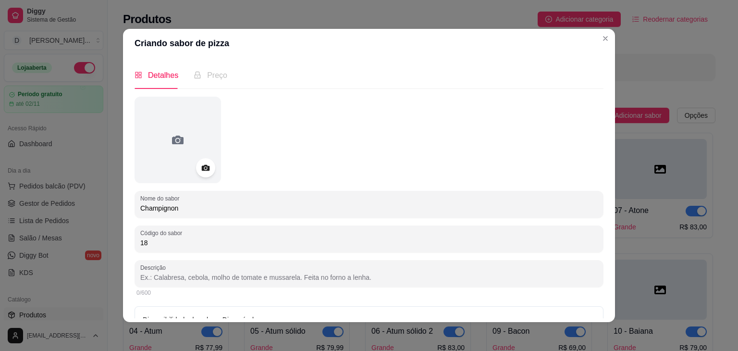
type input "18"
drag, startPoint x: 425, startPoint y: 256, endPoint x: 419, endPoint y: 263, distance: 9.2
click at [419, 263] on div "Nome do sabor Champignon Código do sabor 18 Descrição 0/600 Disponibilidade do …" at bounding box center [368, 237] width 469 height 281
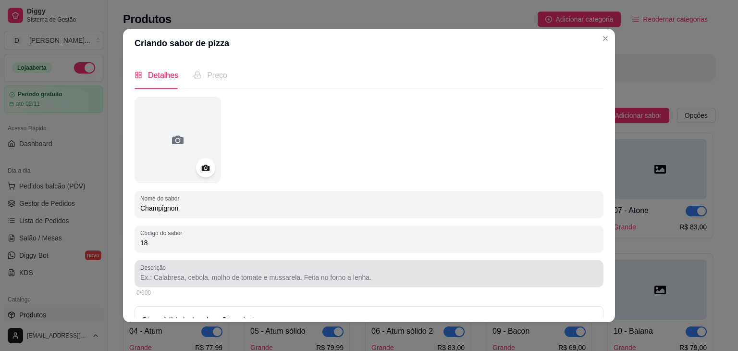
click at [419, 263] on div "Descrição" at bounding box center [368, 273] width 469 height 27
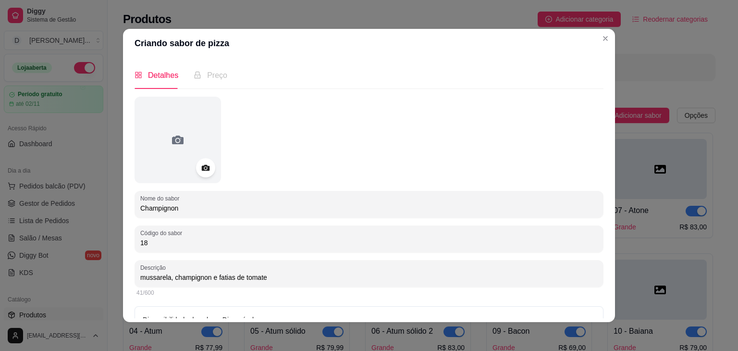
scroll to position [60, 0]
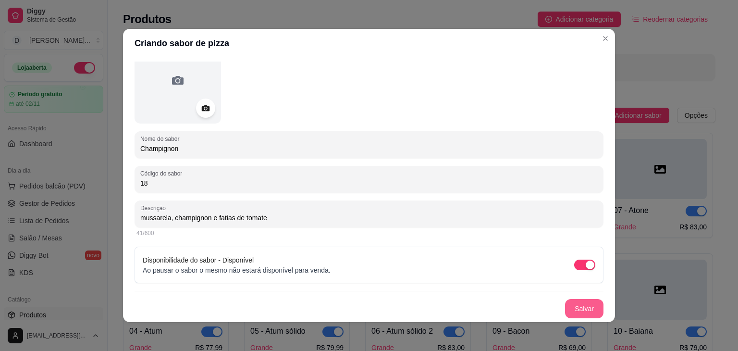
type input "mussarela, champignon e fatias de tomate"
click at [575, 315] on button "Salvar" at bounding box center [584, 308] width 38 height 19
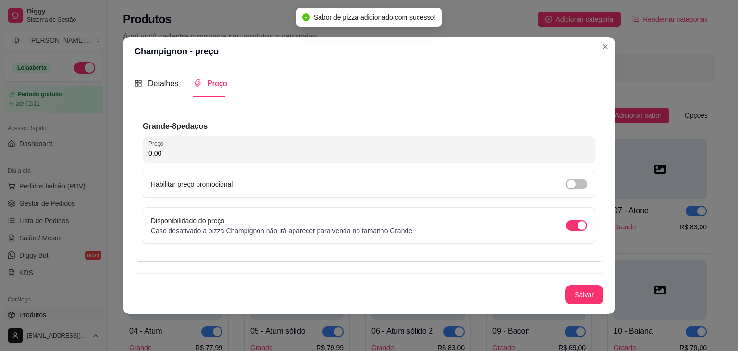
scroll to position [0, 0]
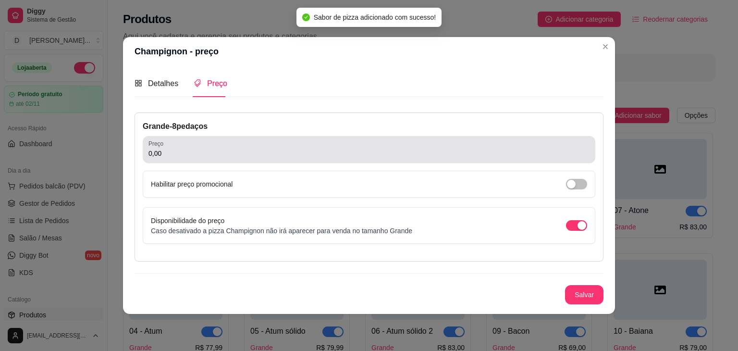
click at [405, 154] on input "0,00" at bounding box center [368, 153] width 441 height 10
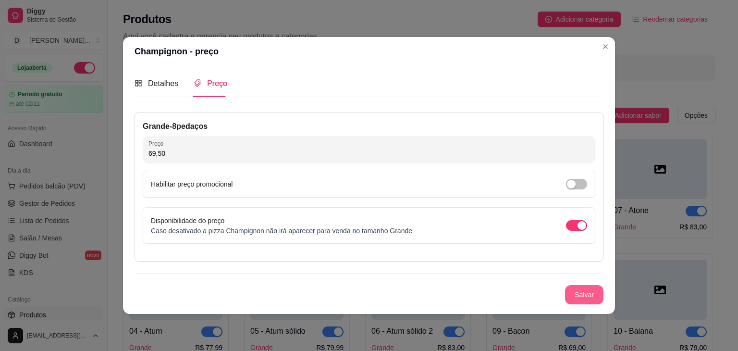
type input "69,50"
click at [581, 292] on button "Salvar" at bounding box center [583, 294] width 37 height 19
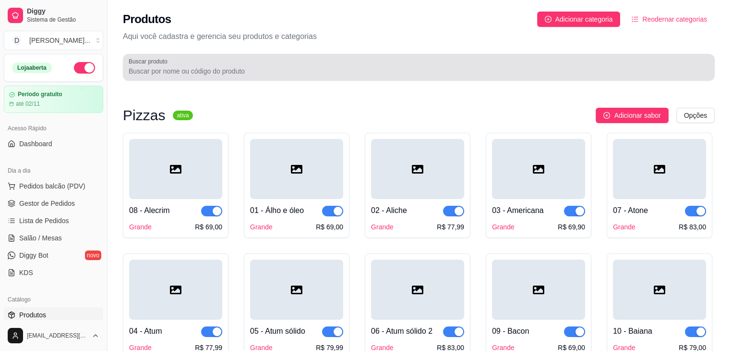
click at [527, 64] on div at bounding box center [419, 67] width 581 height 19
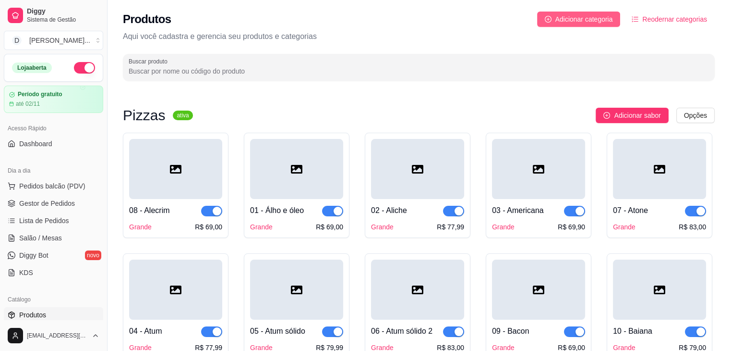
click at [558, 24] on button "Adicionar categoria" at bounding box center [579, 19] width 84 height 15
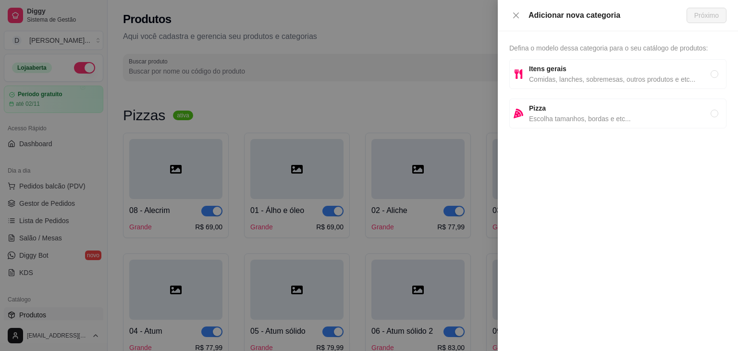
click at [515, 10] on div "Adicionar nova categoria" at bounding box center [597, 16] width 177 height 12
click at [516, 20] on div "Adicionar nova categoria" at bounding box center [597, 16] width 177 height 12
click at [516, 13] on icon "close" at bounding box center [516, 16] width 8 height 8
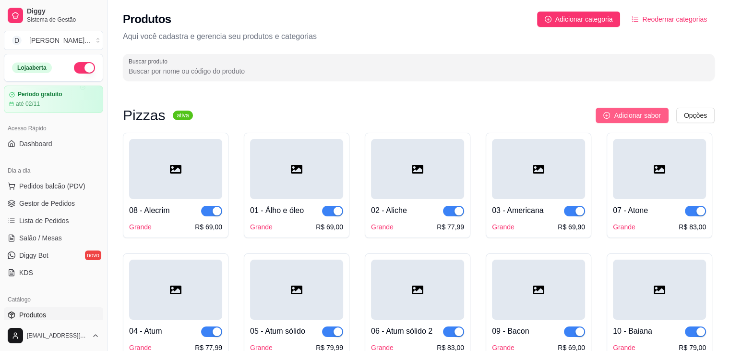
click at [606, 109] on button "Adicionar sabor" at bounding box center [632, 115] width 73 height 15
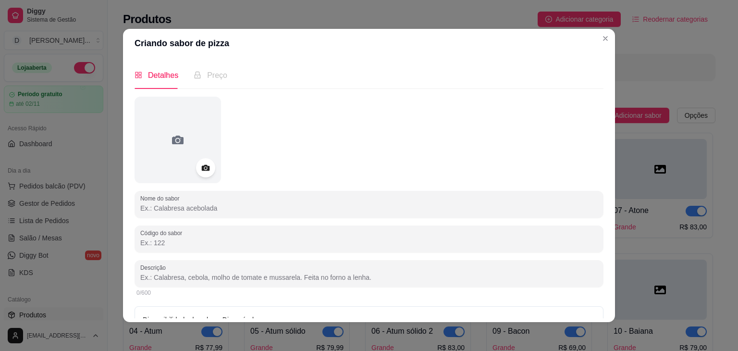
click at [358, 178] on div at bounding box center [368, 140] width 469 height 86
click at [340, 210] on input "Nome do sabor" at bounding box center [368, 208] width 457 height 10
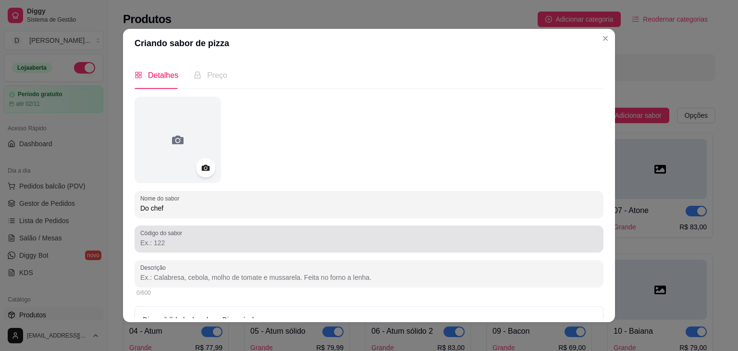
type input "Do chef"
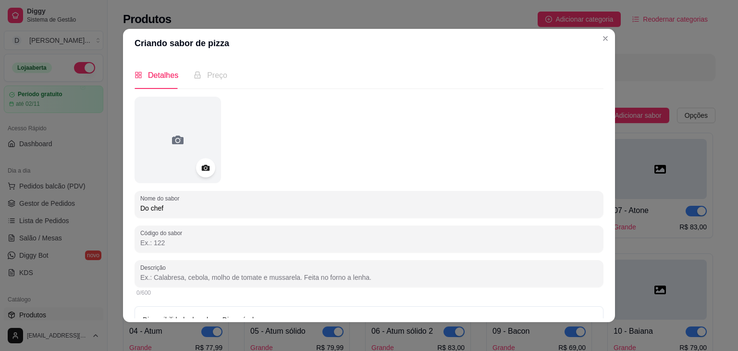
click at [322, 241] on input "Código do sabor" at bounding box center [368, 243] width 457 height 10
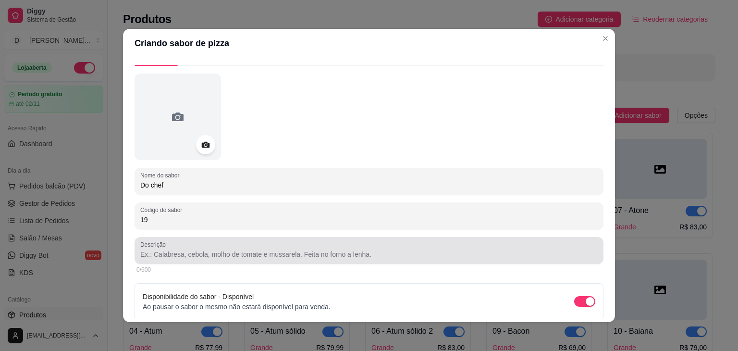
scroll to position [60, 0]
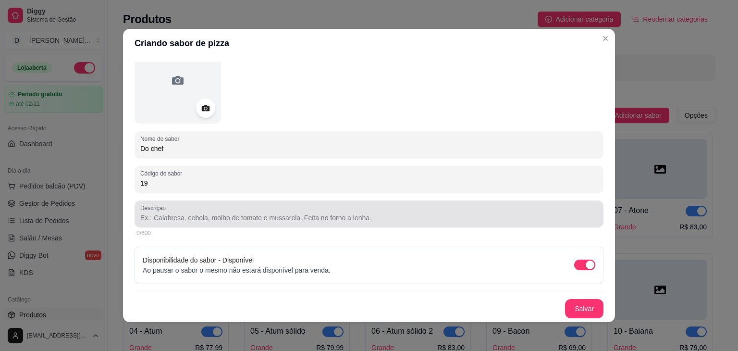
type input "19"
click at [304, 223] on div "Descrição" at bounding box center [368, 213] width 469 height 27
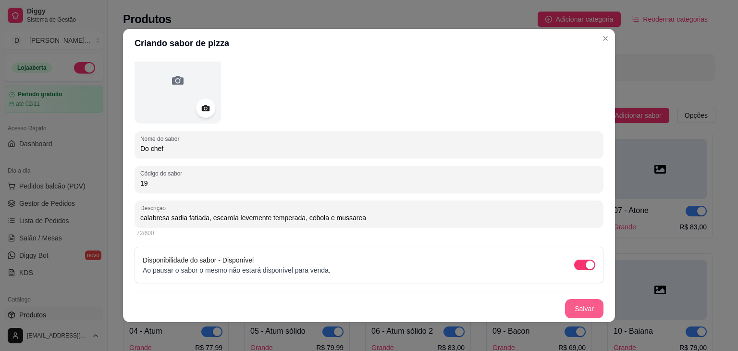
type input "calabresa sadia fatiada, escarola levemente temperada, cebola e mussarea"
click at [565, 302] on button "Salvar" at bounding box center [584, 308] width 38 height 19
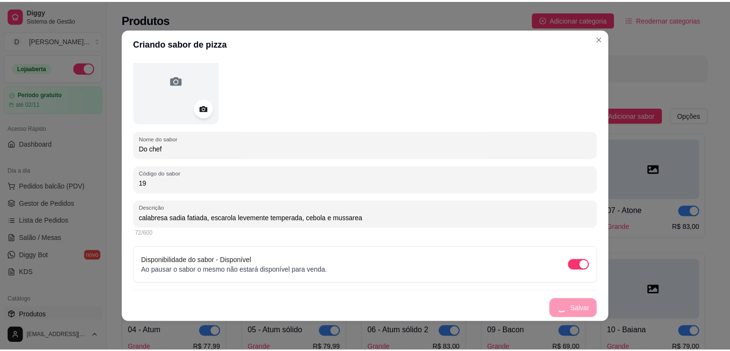
scroll to position [0, 0]
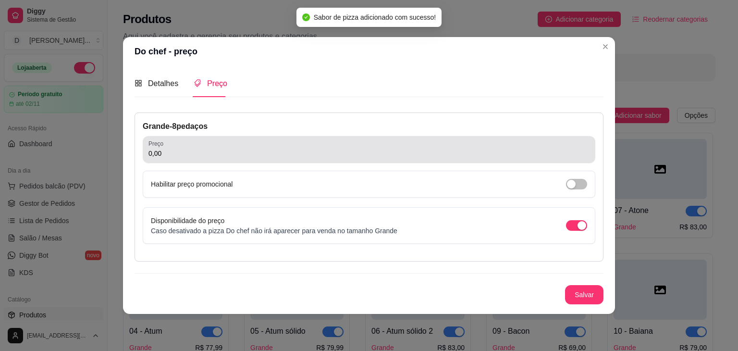
drag, startPoint x: 322, startPoint y: 138, endPoint x: 315, endPoint y: 146, distance: 10.6
click at [316, 145] on div "Preço 0,00" at bounding box center [369, 149] width 452 height 27
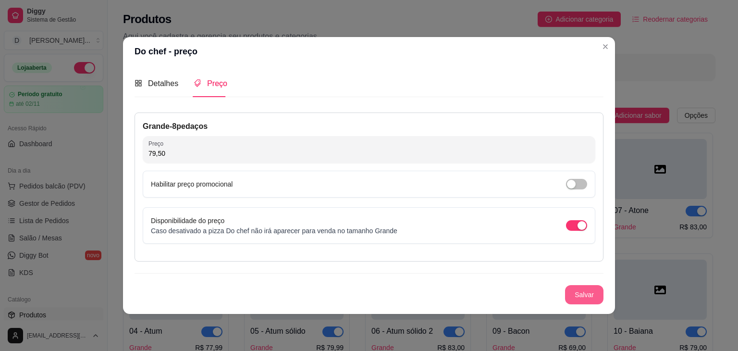
type input "79,50"
click at [574, 297] on button "Salvar" at bounding box center [584, 294] width 38 height 19
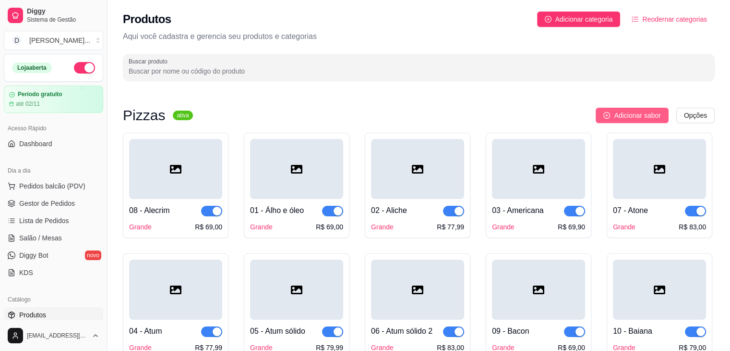
click at [625, 118] on span "Adicionar sabor" at bounding box center [637, 115] width 47 height 11
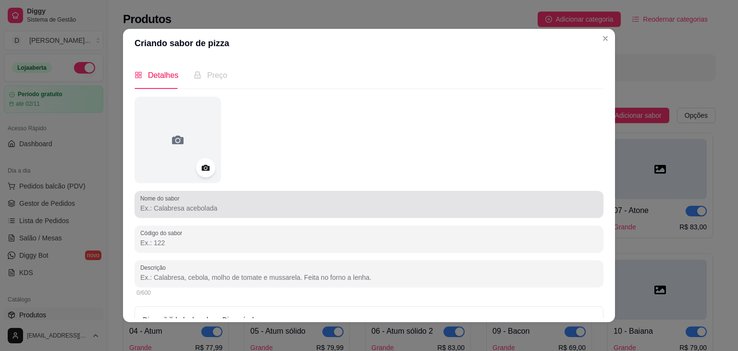
click at [524, 198] on div at bounding box center [368, 203] width 457 height 19
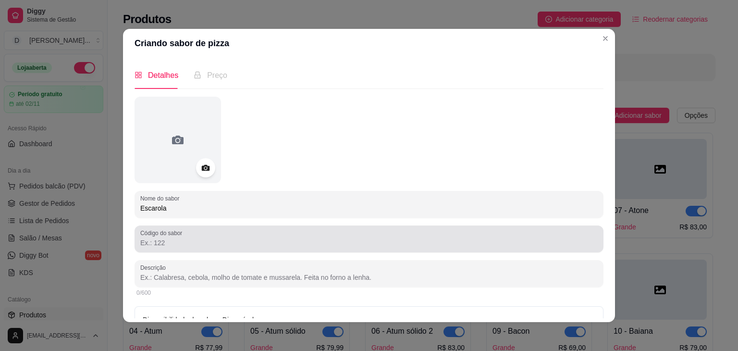
type input "Escarola"
click at [490, 230] on div at bounding box center [368, 238] width 457 height 19
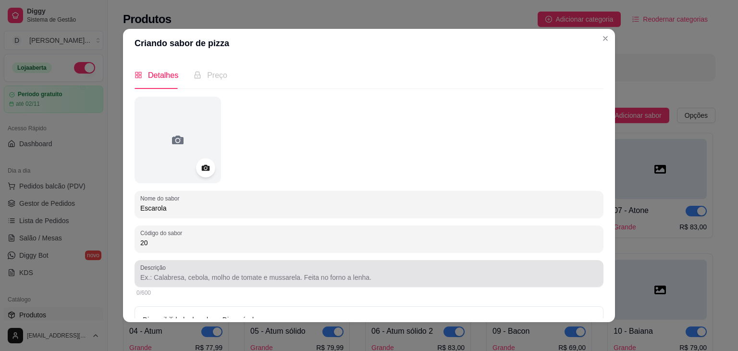
type input "20"
click at [364, 269] on div at bounding box center [368, 273] width 457 height 19
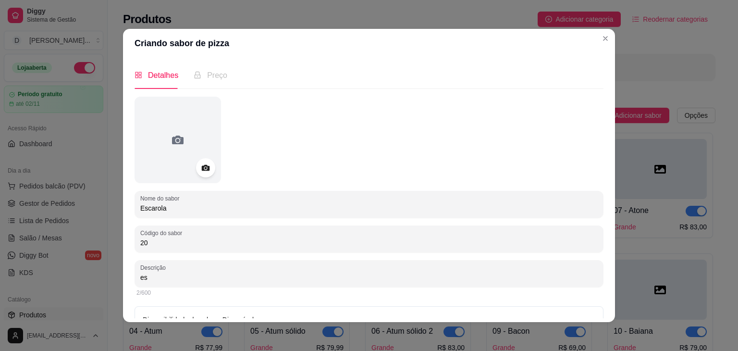
type input "e"
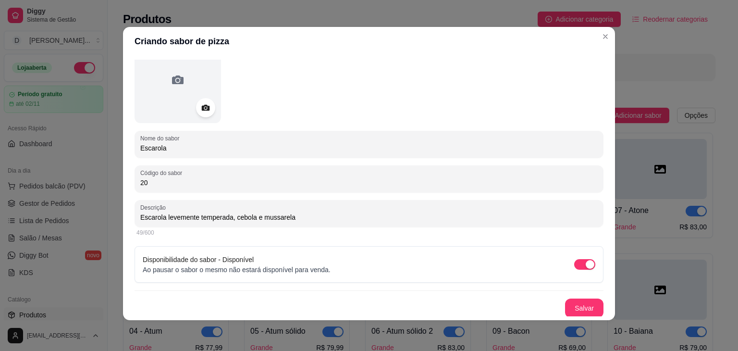
scroll to position [60, 0]
type input "Escarola levemente temperada, cebola e mussarela"
click at [565, 300] on button "Salvar" at bounding box center [584, 306] width 38 height 19
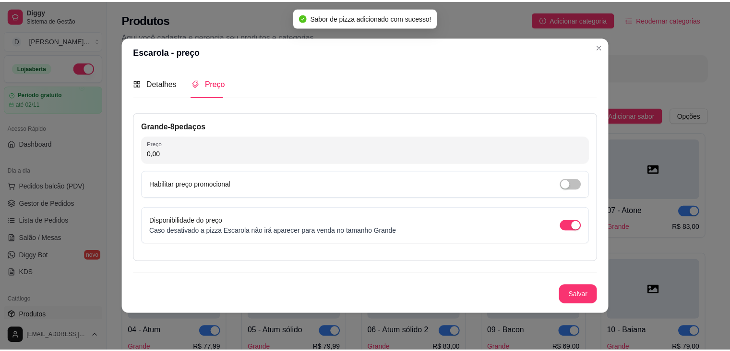
scroll to position [0, 0]
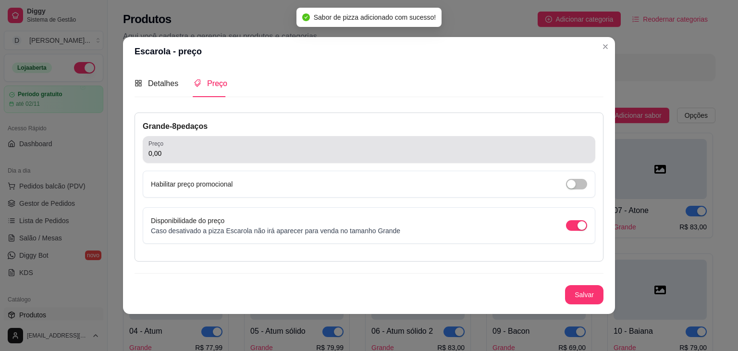
click at [264, 145] on div "0,00" at bounding box center [368, 149] width 441 height 19
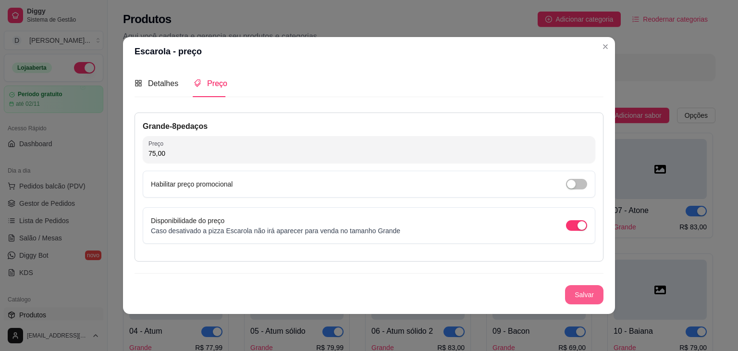
type input "75,00"
click at [583, 291] on button "Salvar" at bounding box center [584, 294] width 38 height 19
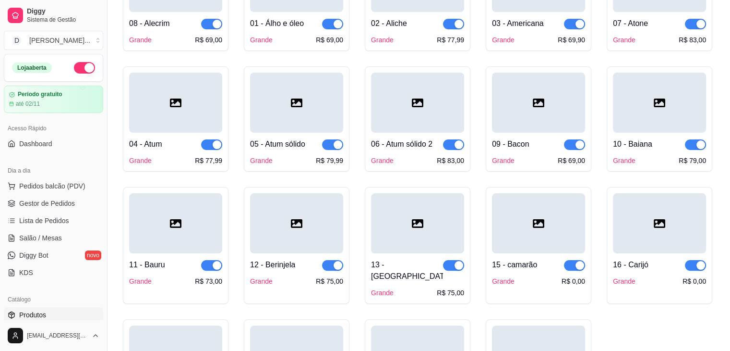
scroll to position [203, 0]
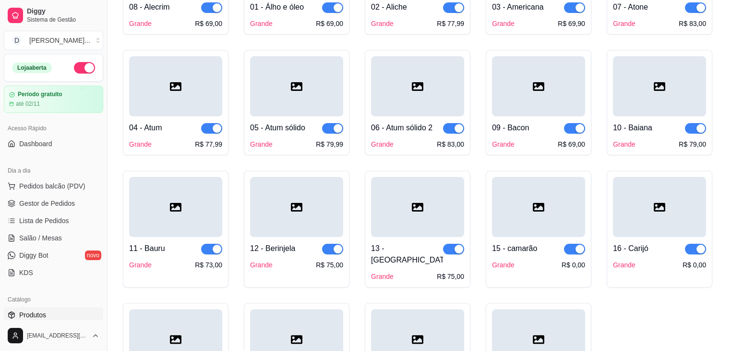
click at [552, 252] on div "15 - camarão" at bounding box center [538, 248] width 93 height 12
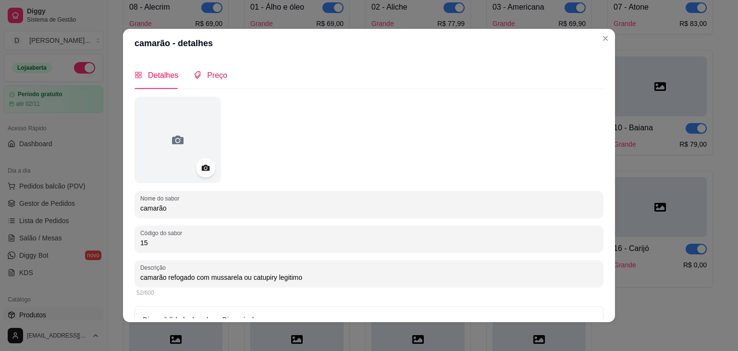
click at [195, 79] on icon "tags" at bounding box center [198, 75] width 8 height 8
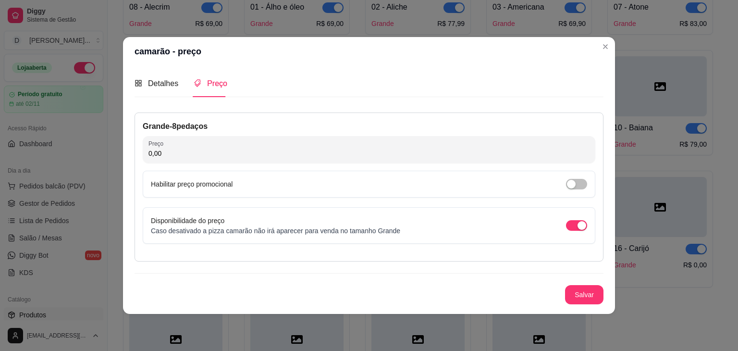
click at [192, 151] on input "0,00" at bounding box center [368, 153] width 441 height 10
type input "89,00"
click at [575, 294] on button "Salvar" at bounding box center [584, 294] width 38 height 19
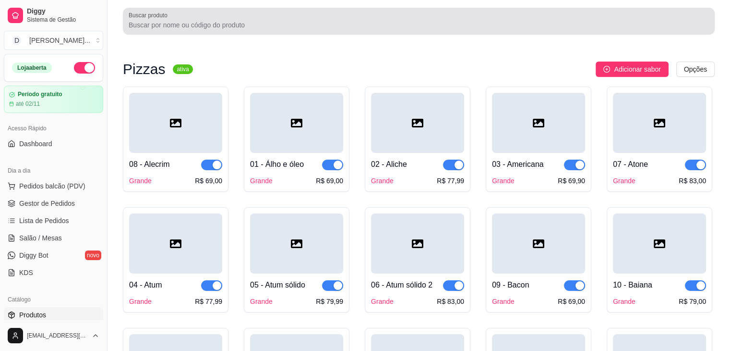
scroll to position [0, 0]
